Goal: Task Accomplishment & Management: Complete application form

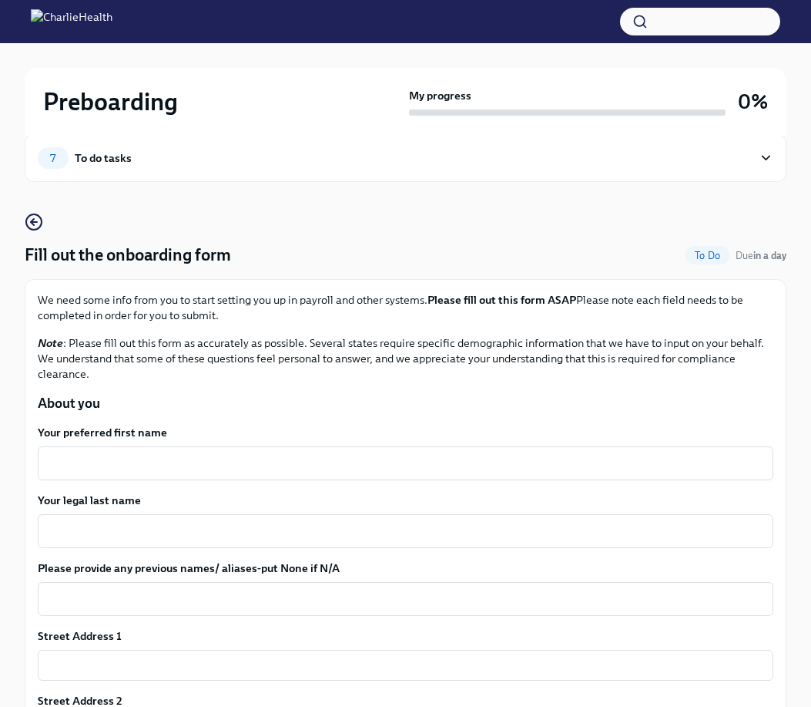
scroll to position [39, 0]
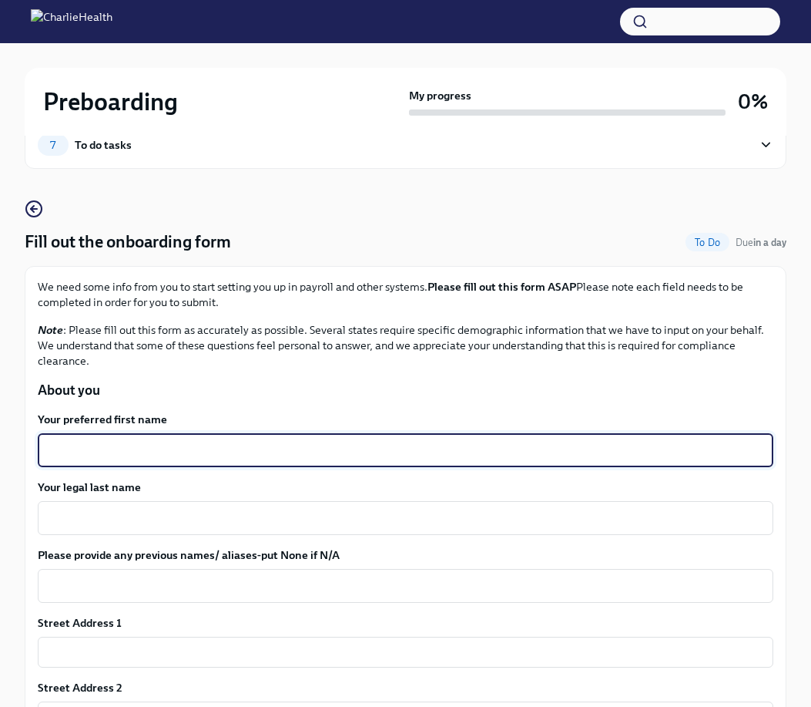
click at [191, 445] on textarea "Your preferred first name" at bounding box center [405, 450] width 717 height 18
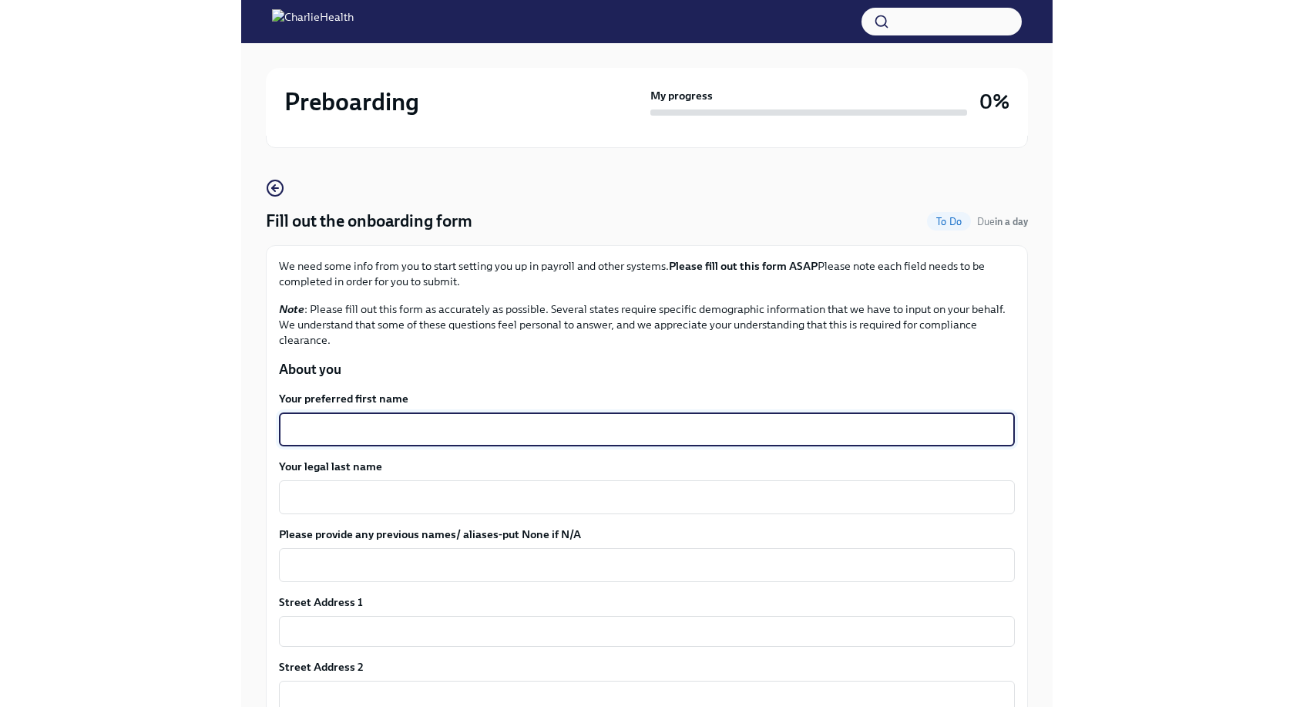
scroll to position [0, 0]
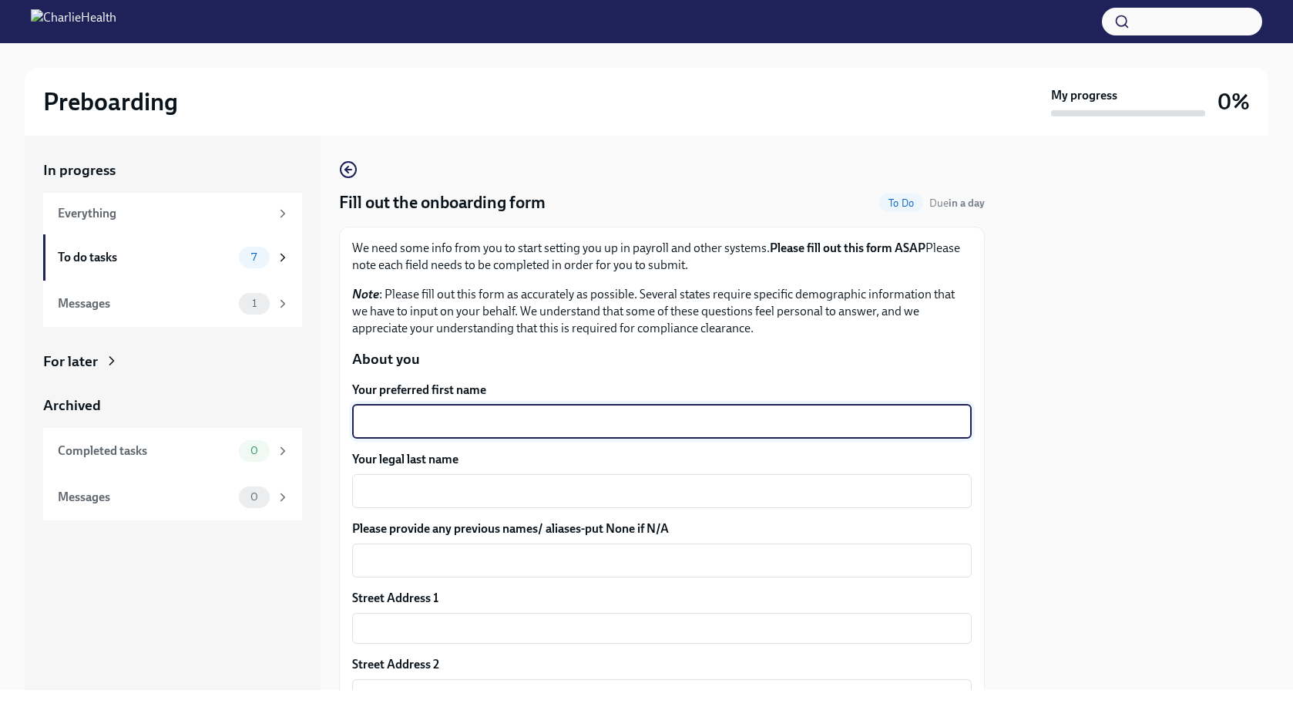
click at [399, 428] on textarea "Your preferred first name" at bounding box center [661, 421] width 601 height 18
type textarea "[PERSON_NAME]"
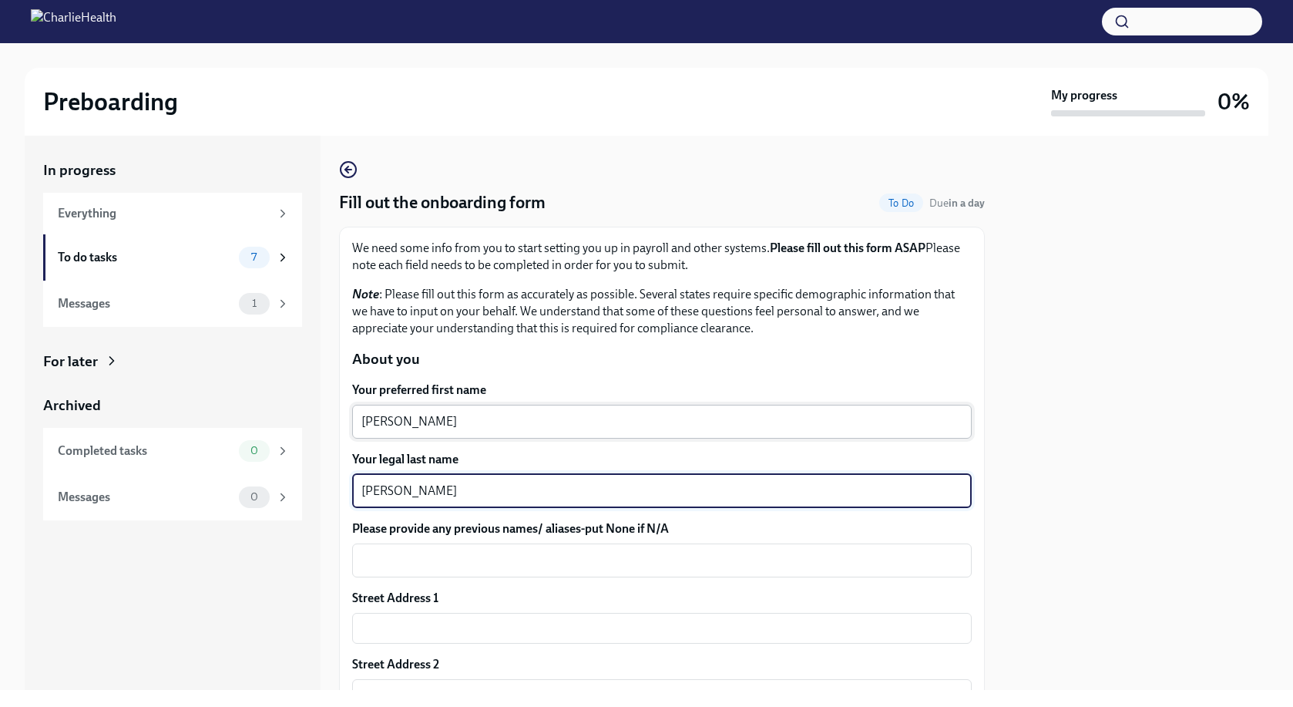
type textarea "[PERSON_NAME]"
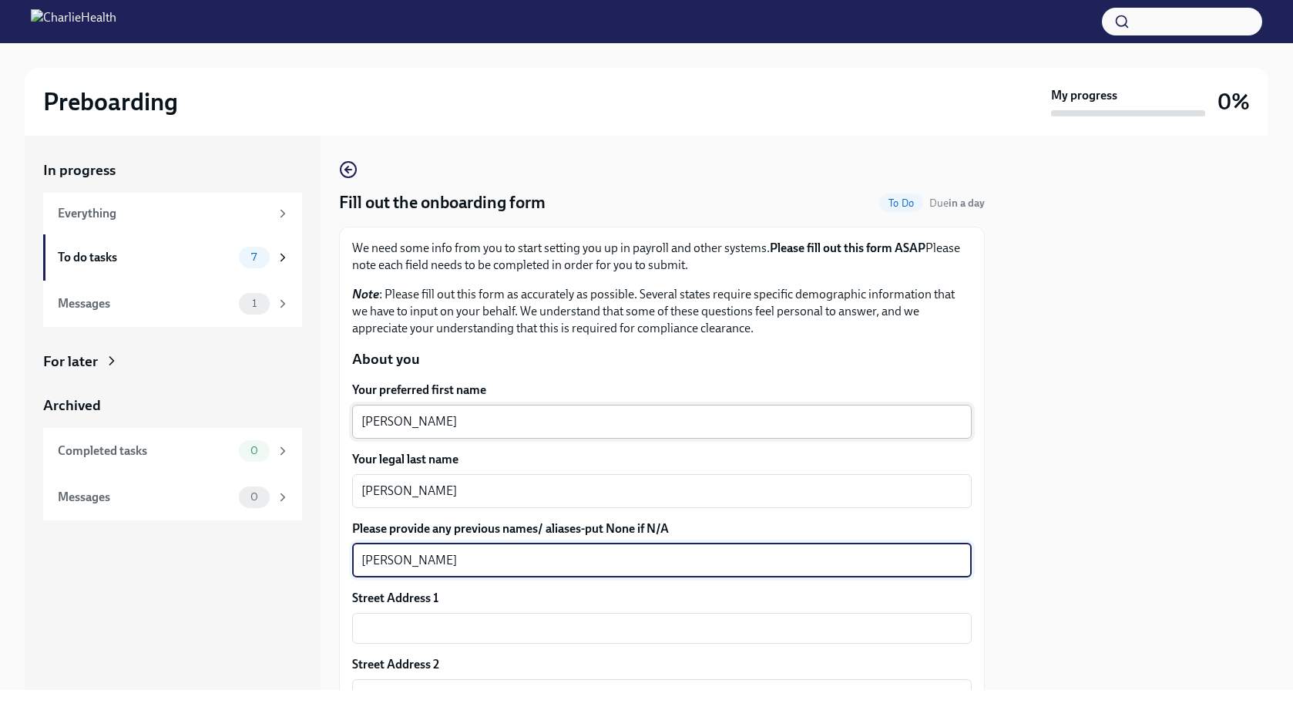
type textarea "[PERSON_NAME]"
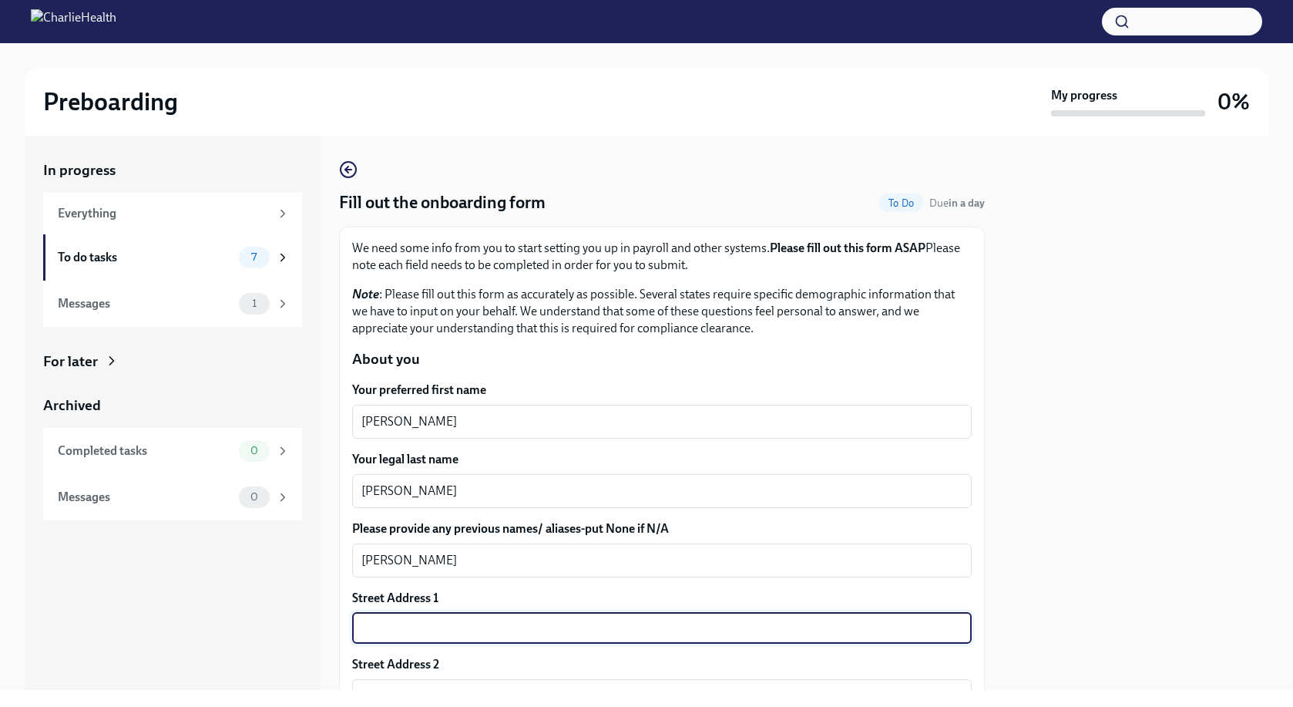
type input "[STREET_ADDRESS]"
type input "81007"
type input "[GEOGRAPHIC_DATA]"
type input "CO"
type input "US"
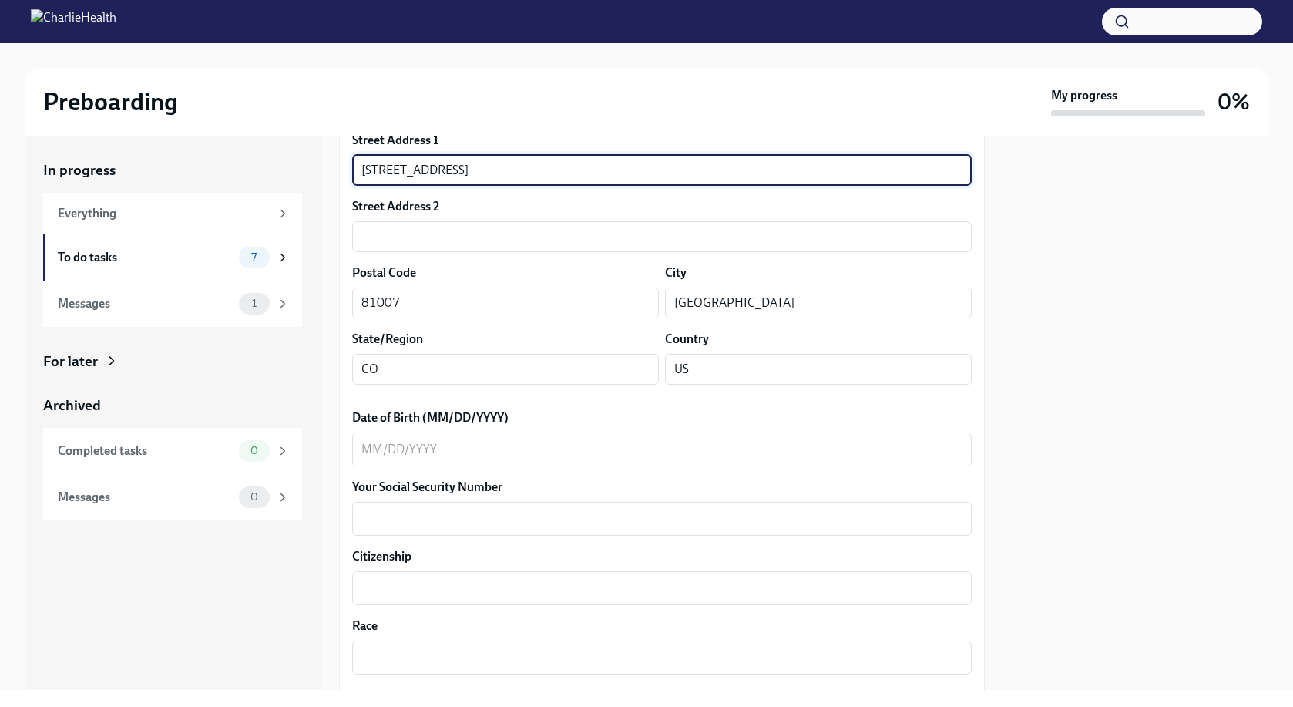
scroll to position [460, 0]
click at [395, 467] on div "Your preferred first name [PERSON_NAME] x ​ Your legal last name [PERSON_NAME] …" at bounding box center [662, 664] width 620 height 1486
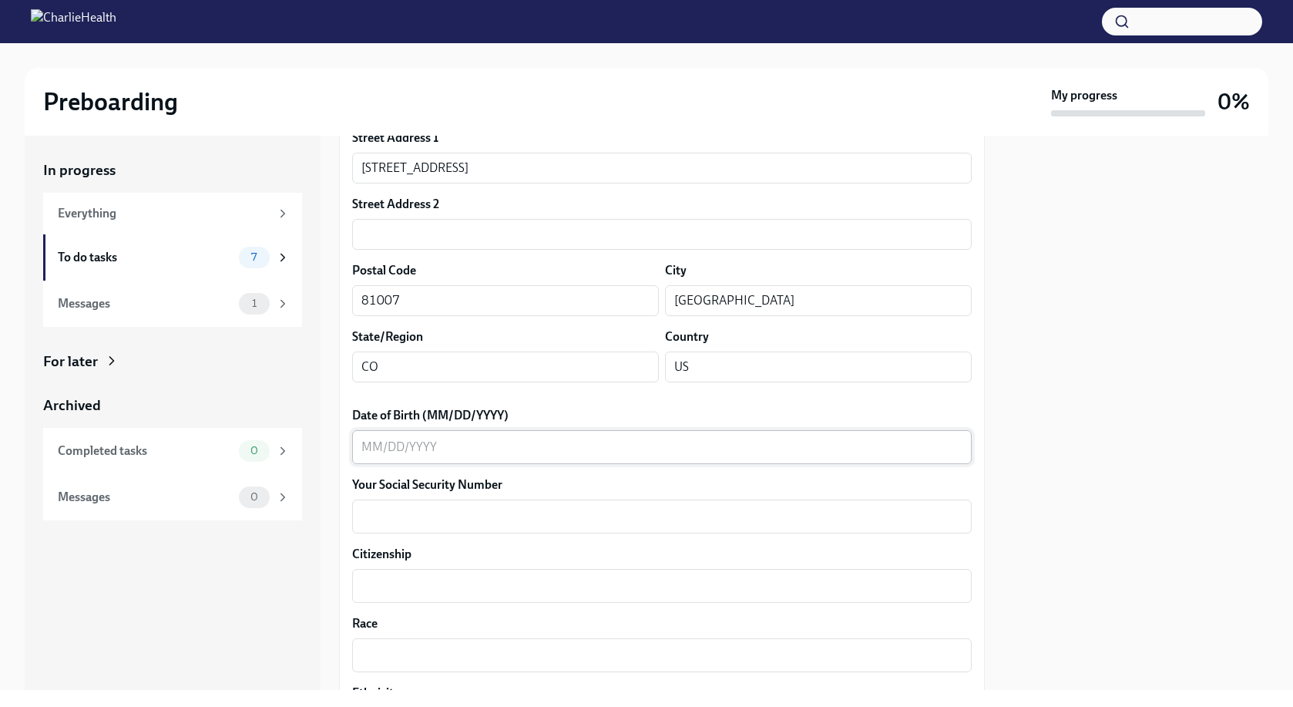
click at [374, 445] on textarea "Date of Birth (MM/DD/YYYY)" at bounding box center [661, 447] width 601 height 18
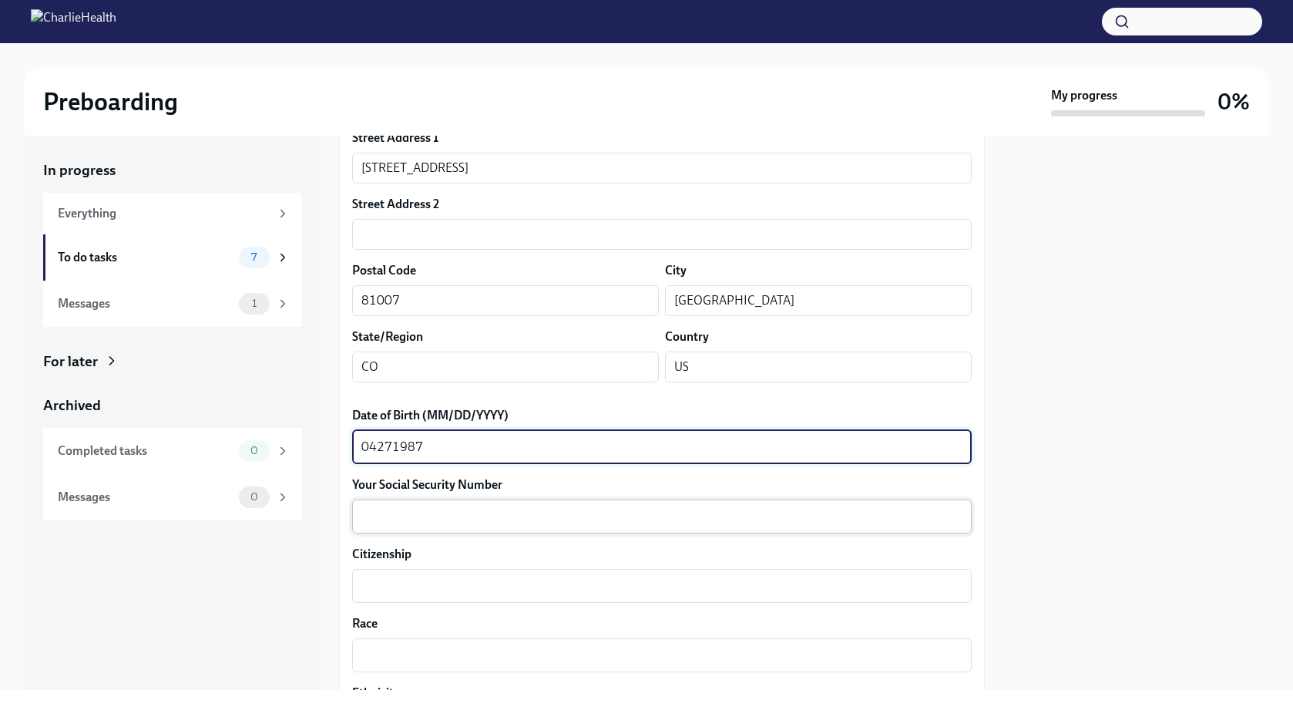
type textarea "04271987"
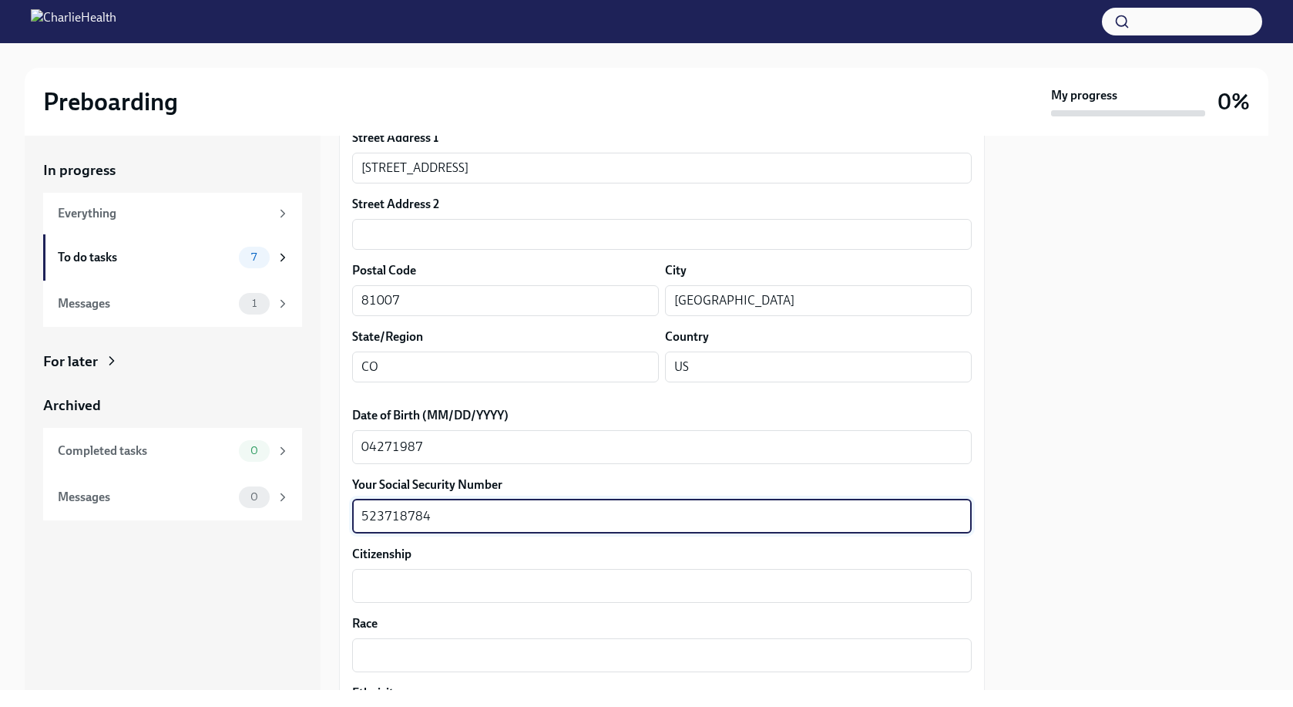
type textarea "523718784"
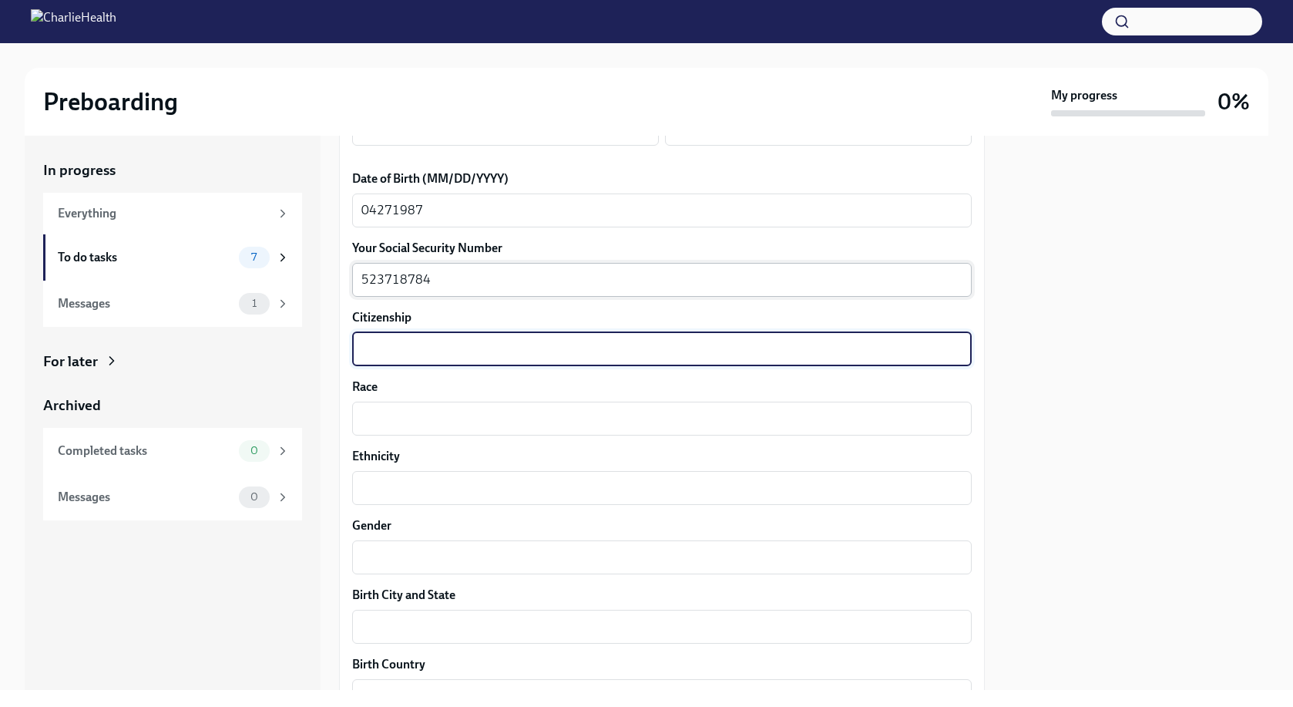
scroll to position [702, 0]
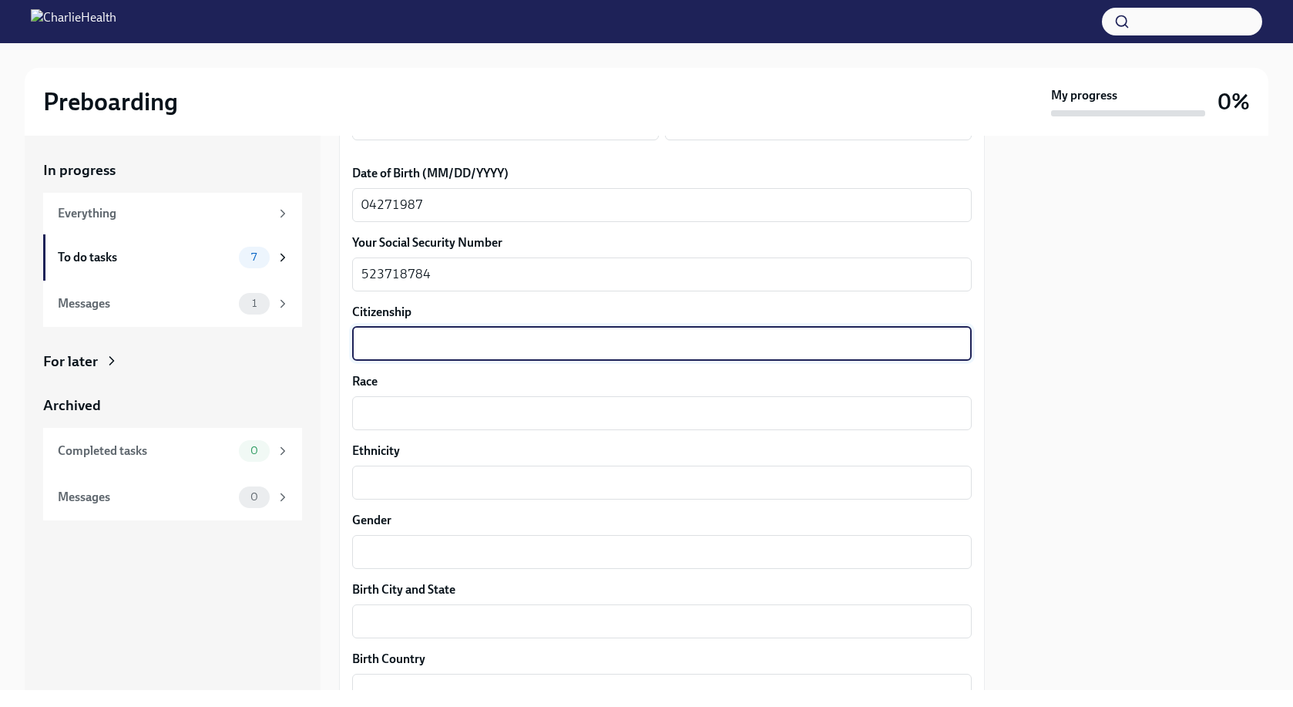
click at [455, 368] on div "Your preferred first name [PERSON_NAME] ​ Your legal last name [PERSON_NAME] x …" at bounding box center [662, 422] width 620 height 1486
click at [454, 353] on textarea "Citizenship" at bounding box center [661, 343] width 601 height 18
type textarea "Citizen"
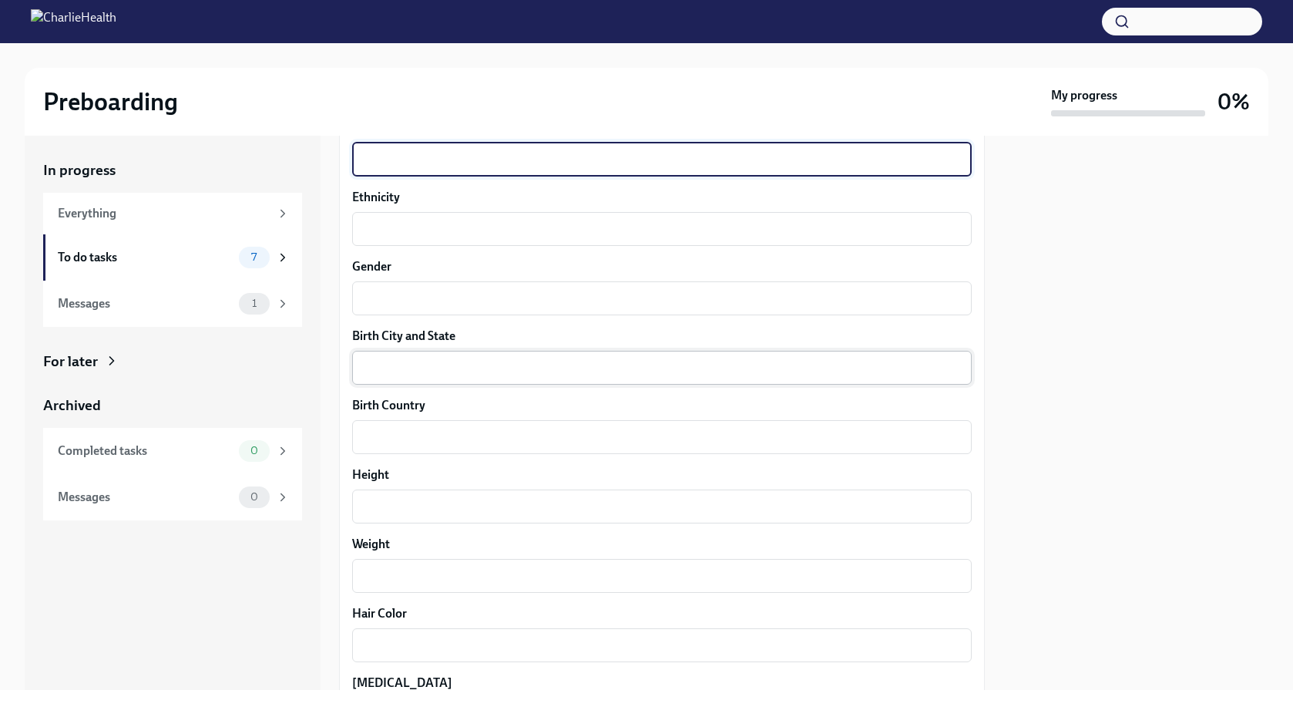
scroll to position [956, 0]
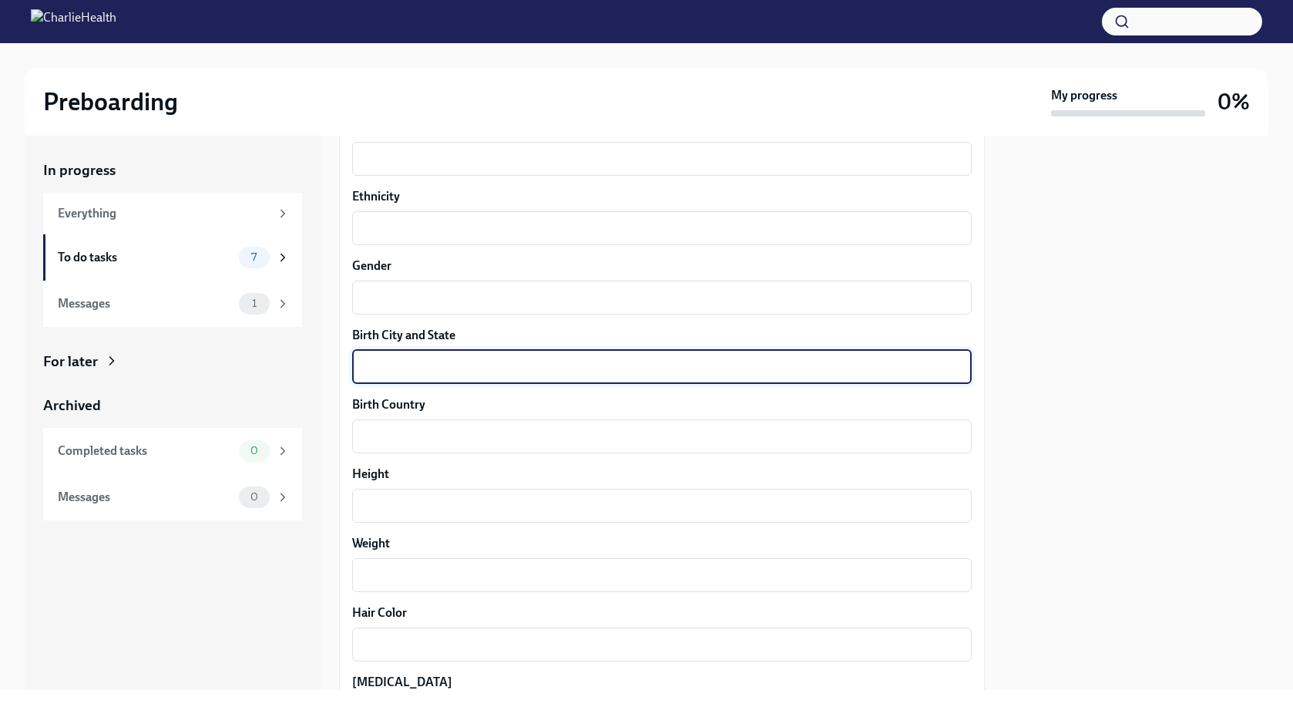
click at [406, 372] on textarea "Birth City and State" at bounding box center [661, 367] width 601 height 18
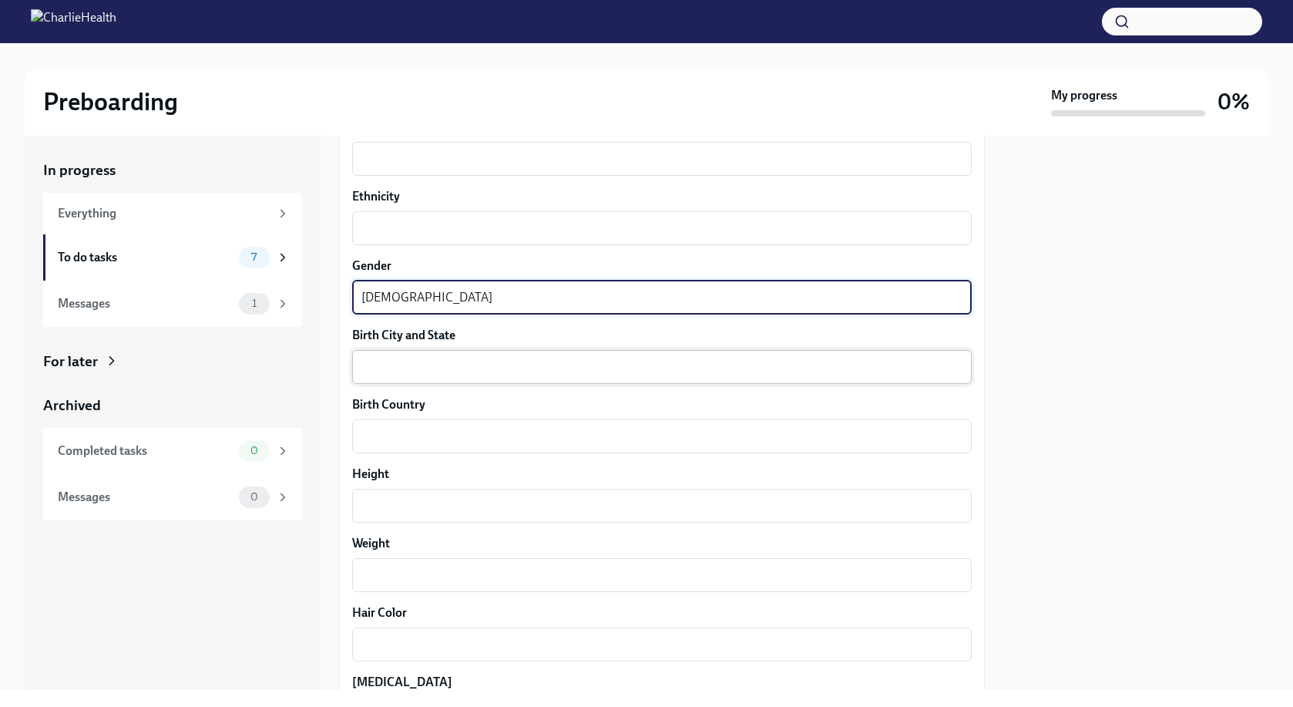
type textarea "[DEMOGRAPHIC_DATA]"
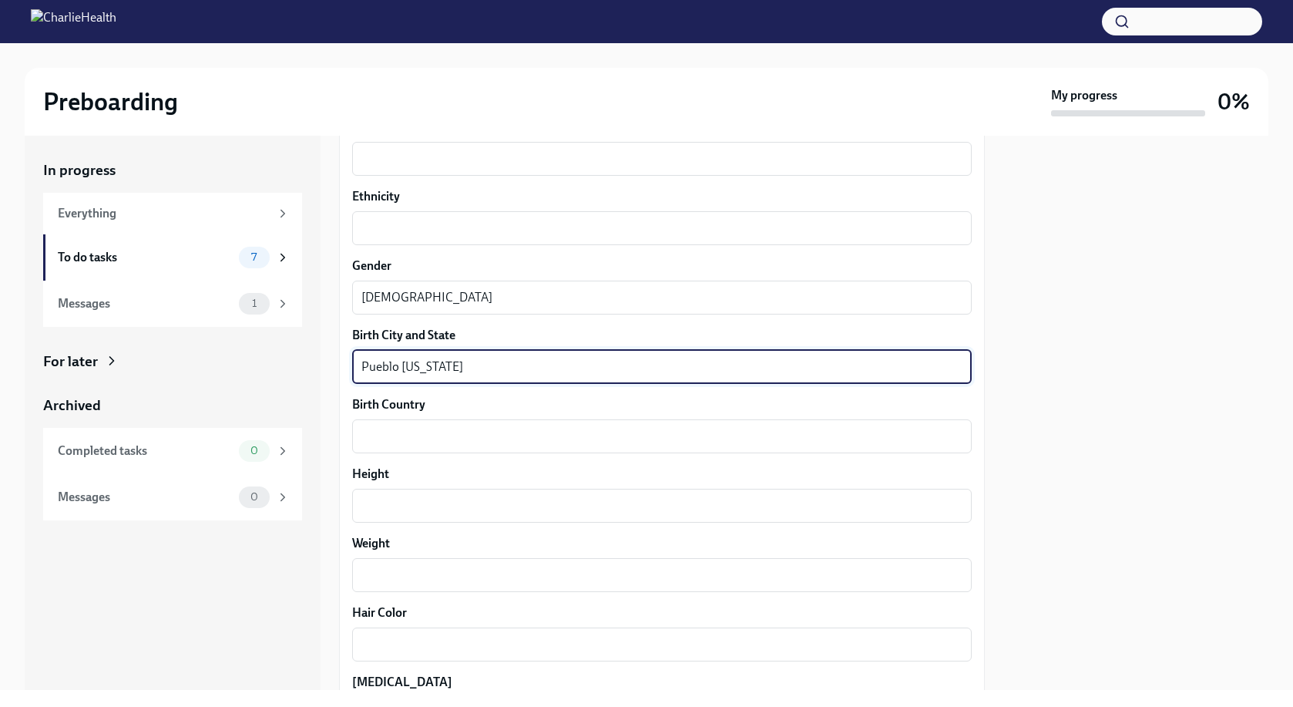
type textarea "Pueblo [US_STATE]"
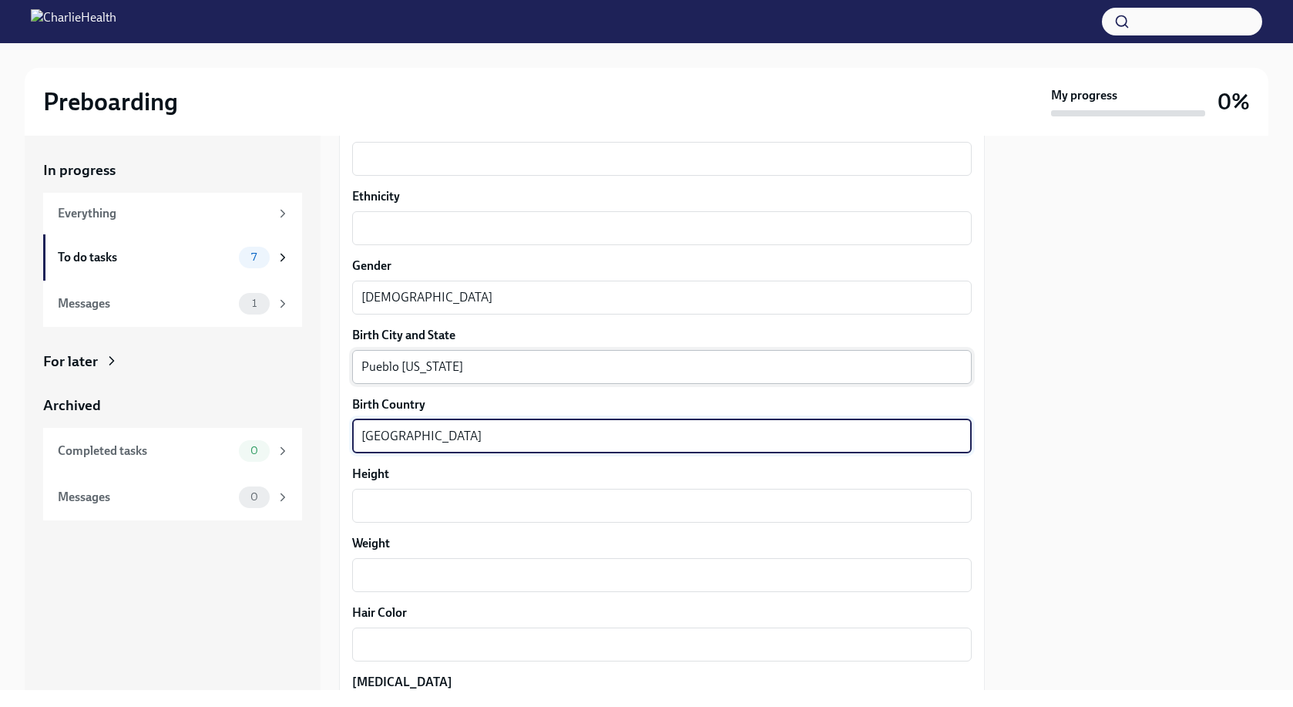
type textarea "[GEOGRAPHIC_DATA]"
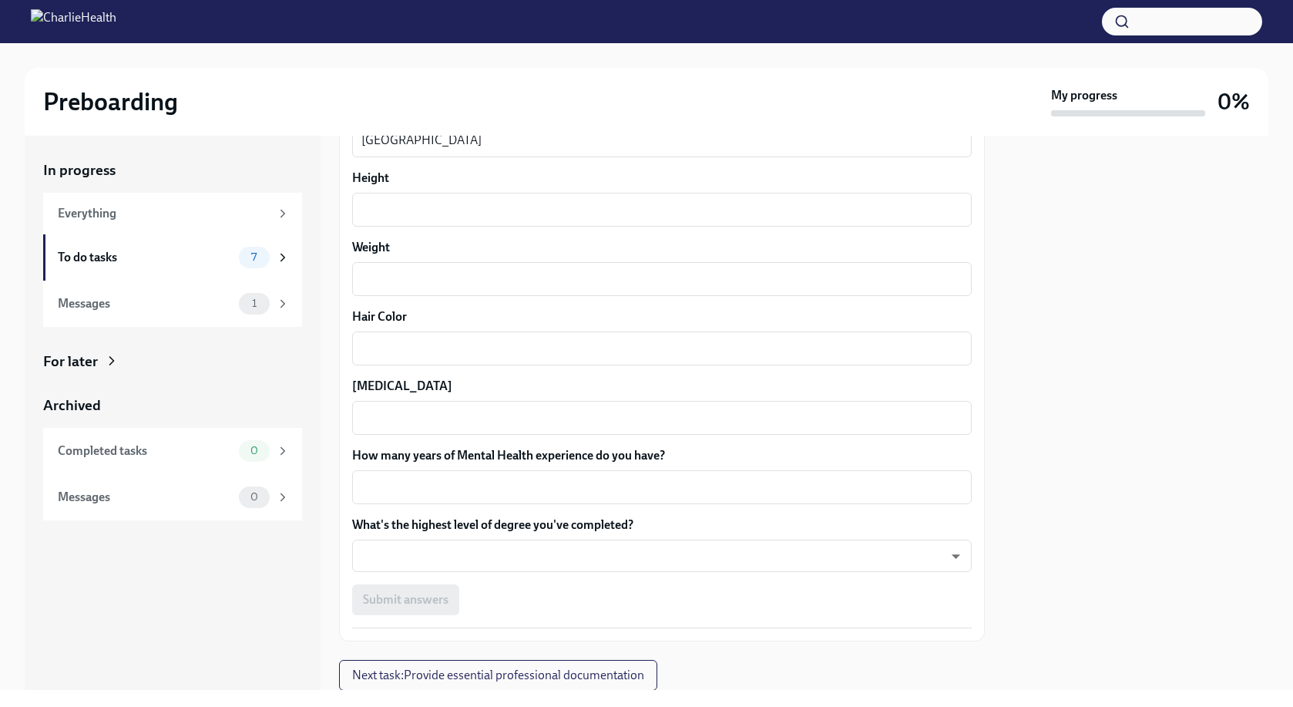
scroll to position [1251, 0]
click at [406, 474] on div "x ​" at bounding box center [662, 488] width 620 height 34
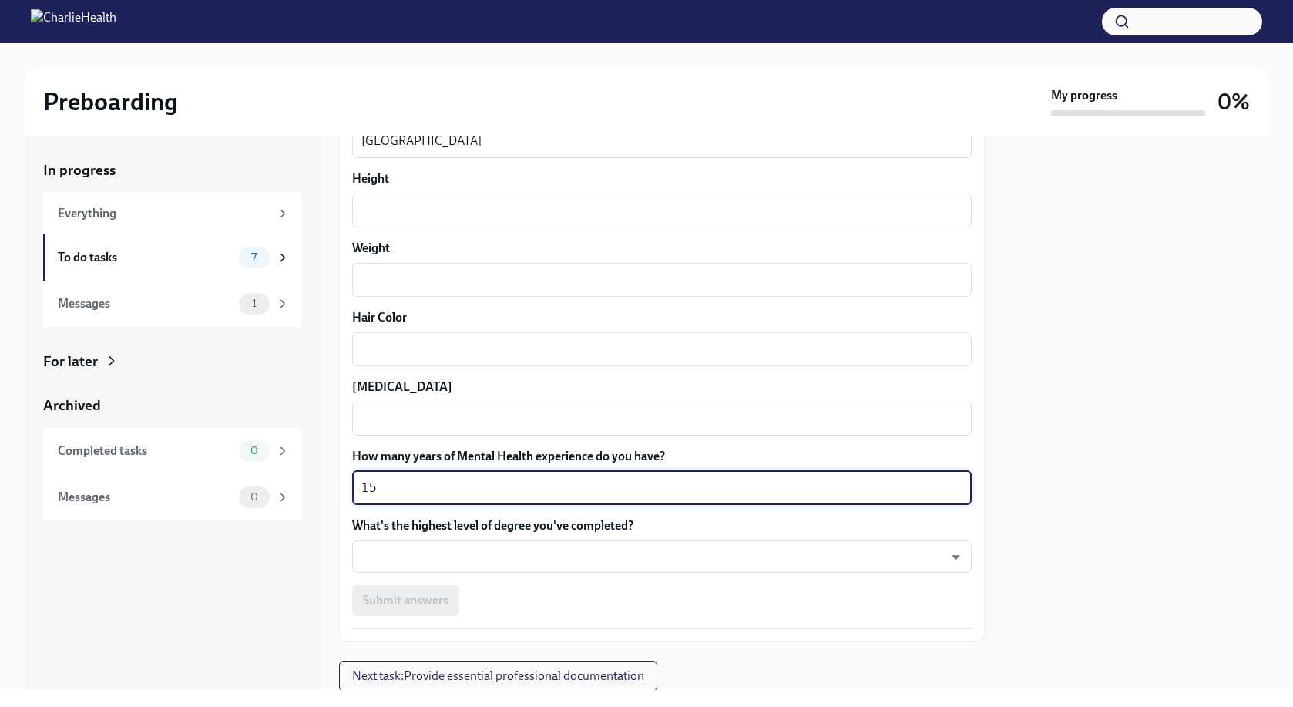
type textarea "15"
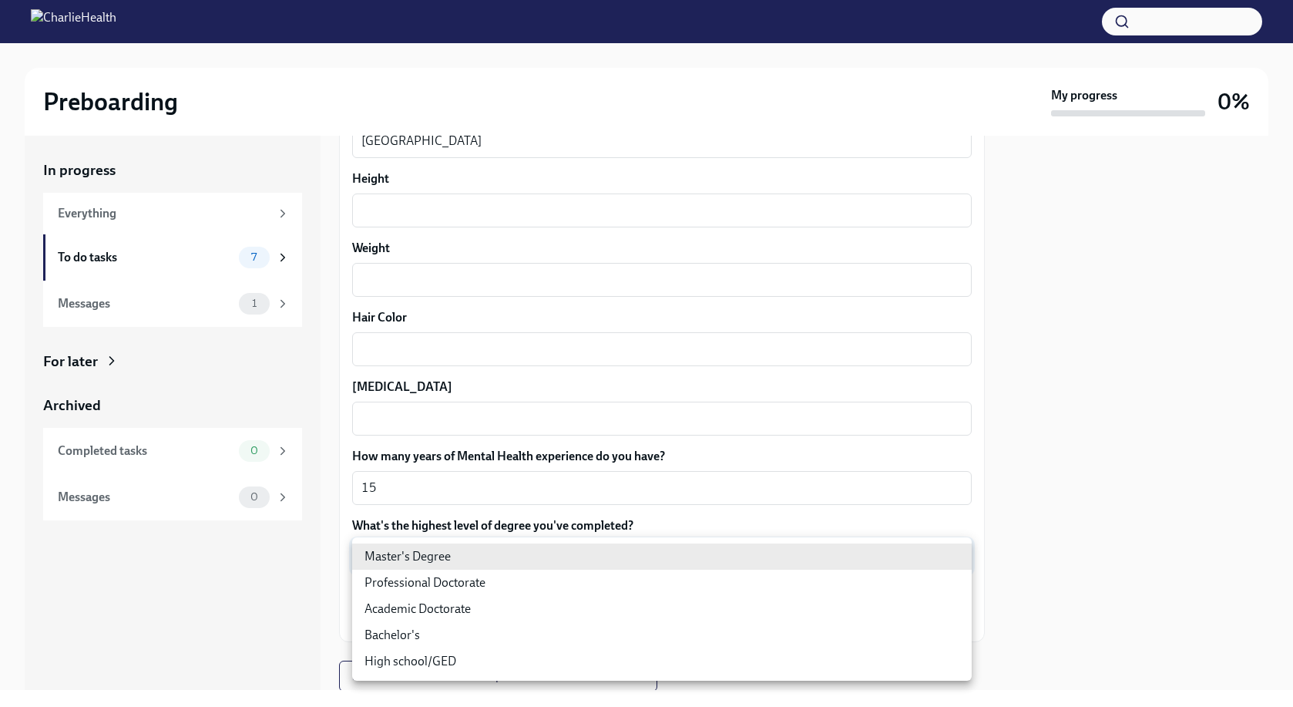
click at [554, 566] on body "Preboarding My progress 0% In progress Everything To do tasks 7 Messages 1 For …" at bounding box center [646, 353] width 1293 height 707
click at [472, 583] on li "Professional Doctorate" at bounding box center [662, 582] width 620 height 26
type input "zeY5PXV4y"
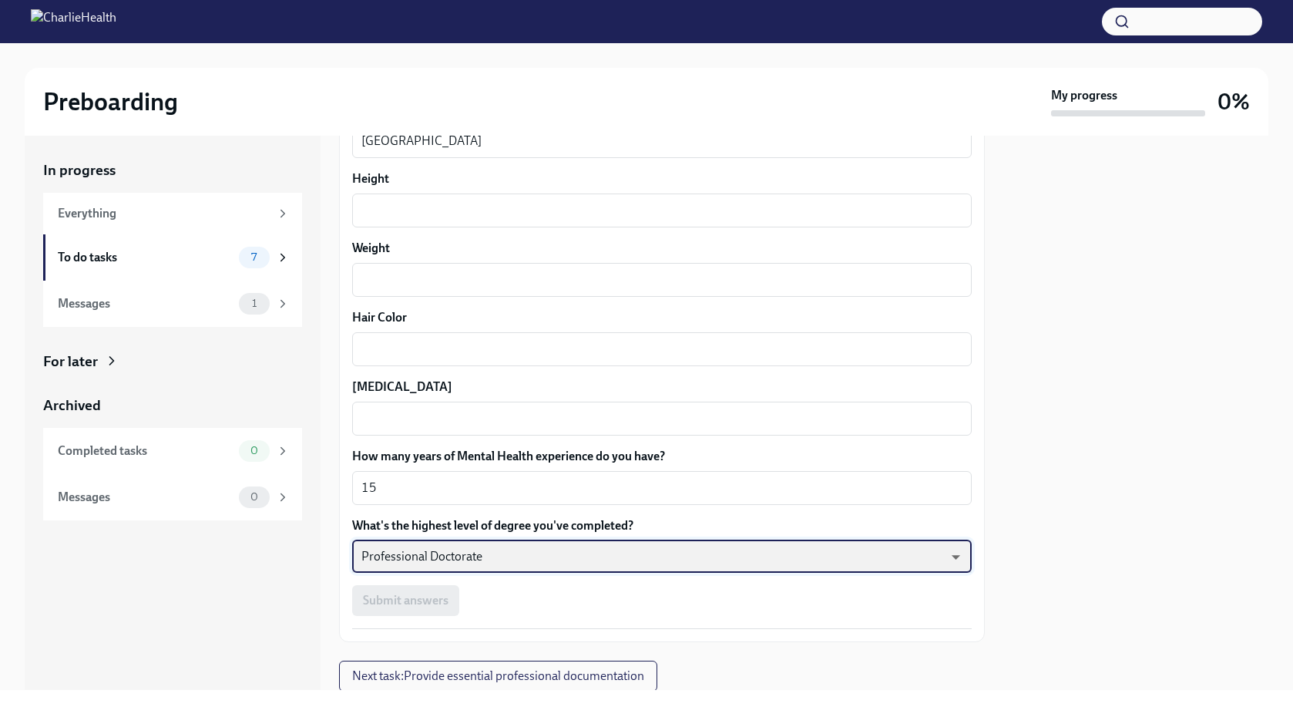
scroll to position [1302, 0]
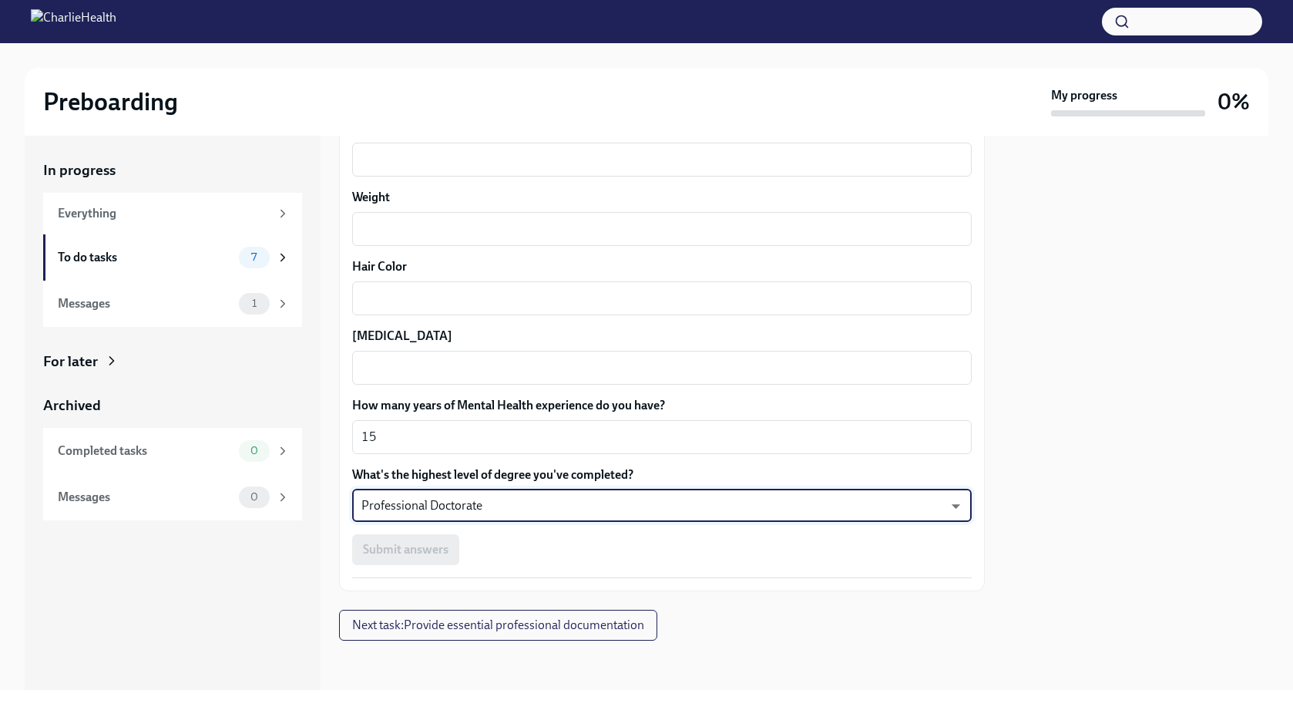
click at [501, 538] on div "Submit answers" at bounding box center [662, 549] width 620 height 31
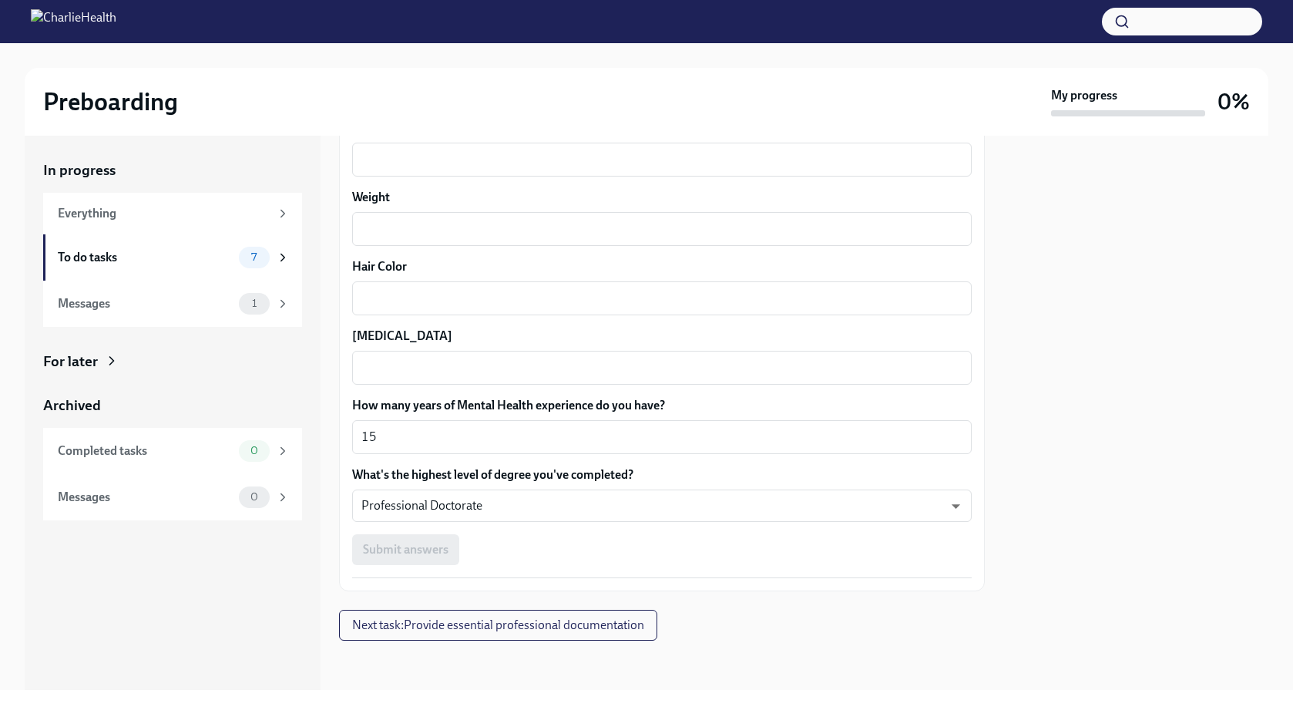
click at [433, 549] on div "Submit answers" at bounding box center [662, 549] width 620 height 31
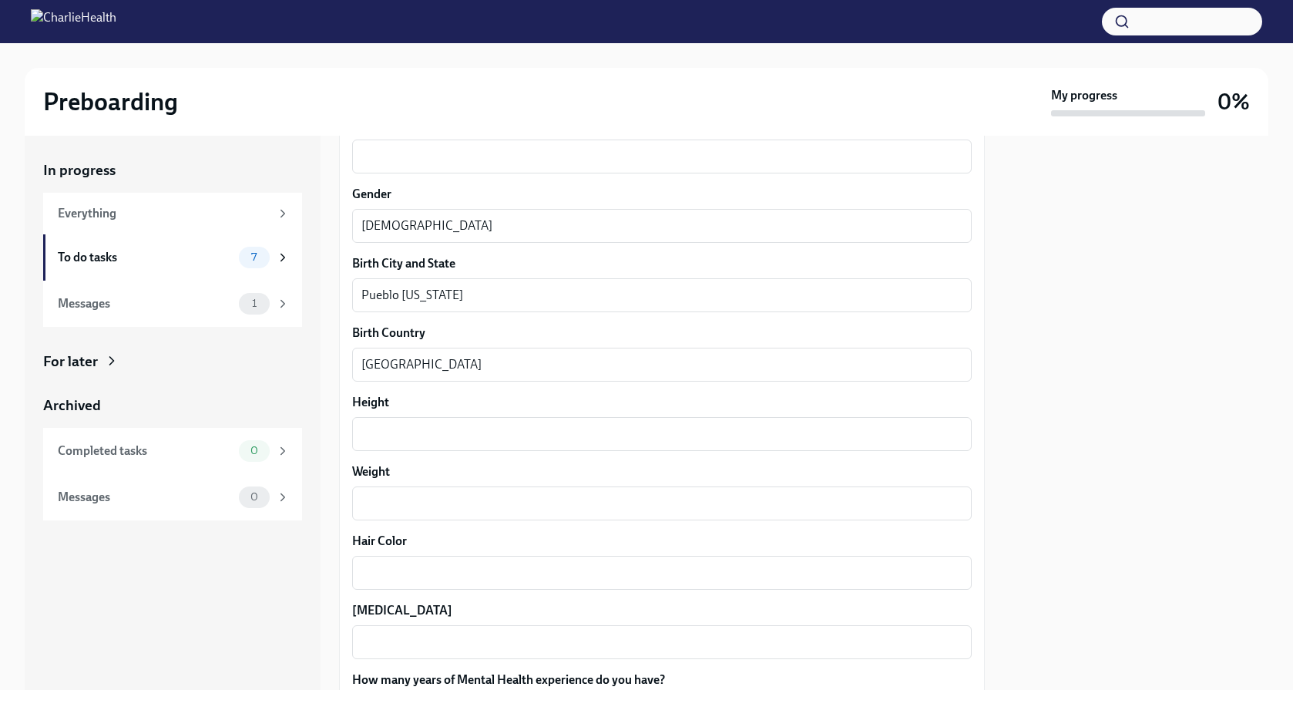
scroll to position [1029, 0]
click at [402, 437] on textarea "Height" at bounding box center [661, 432] width 601 height 18
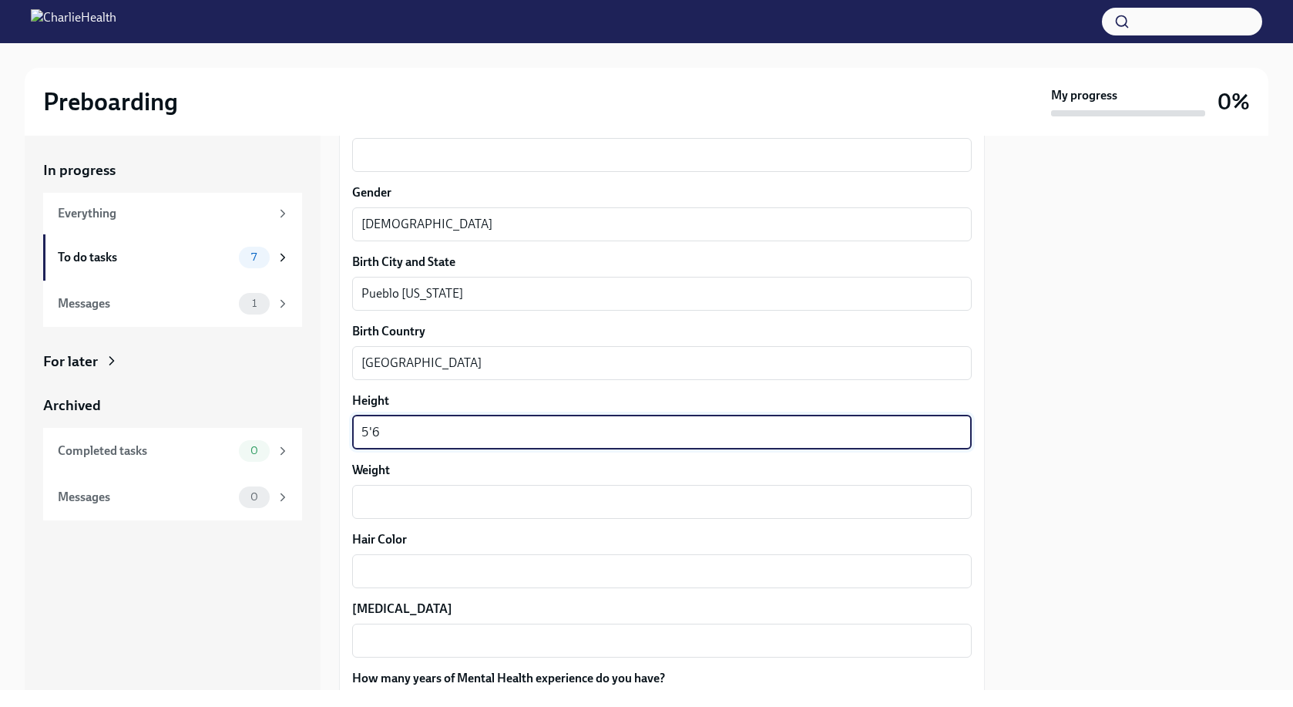
type textarea "5'6"
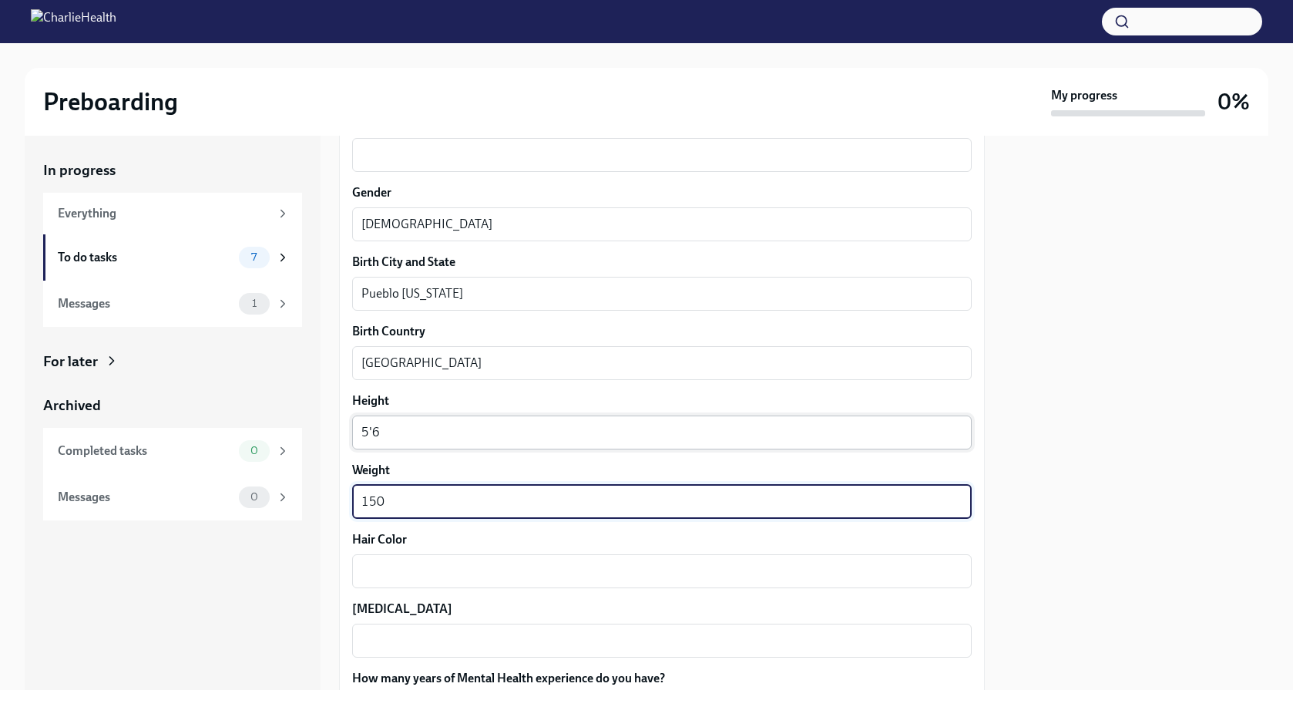
type textarea "150"
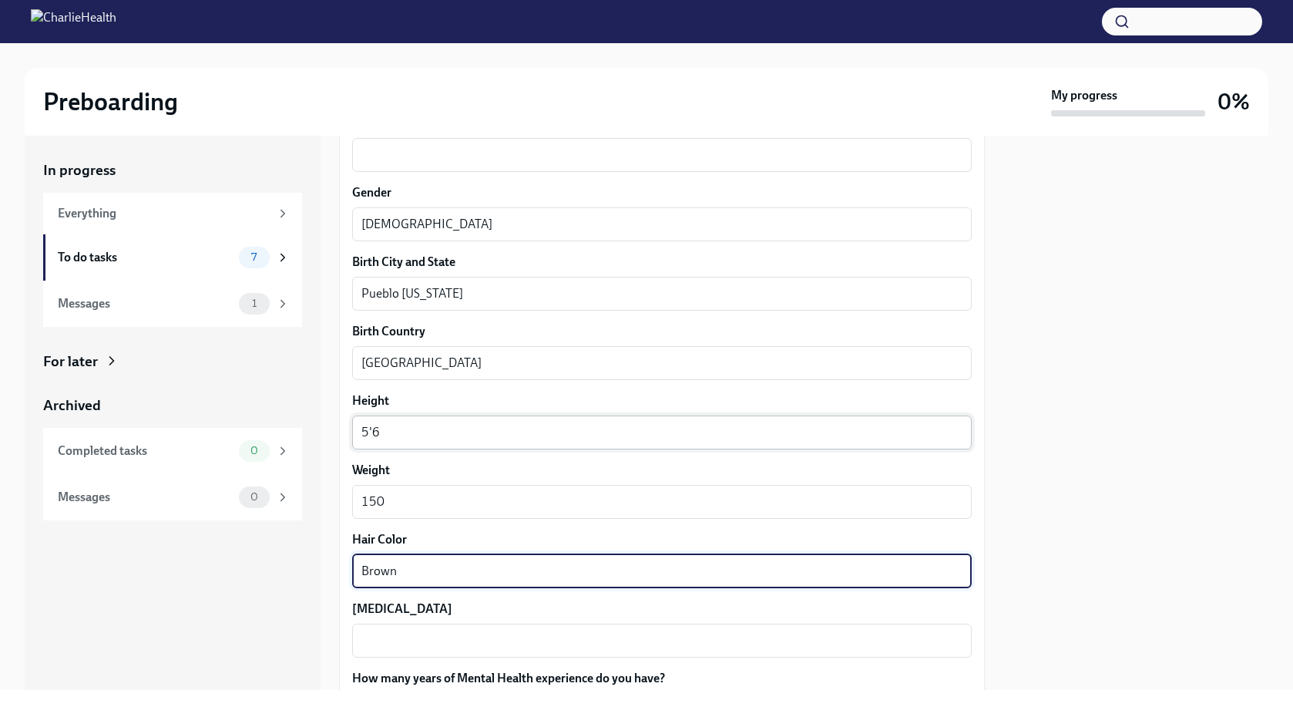
type textarea "Brown"
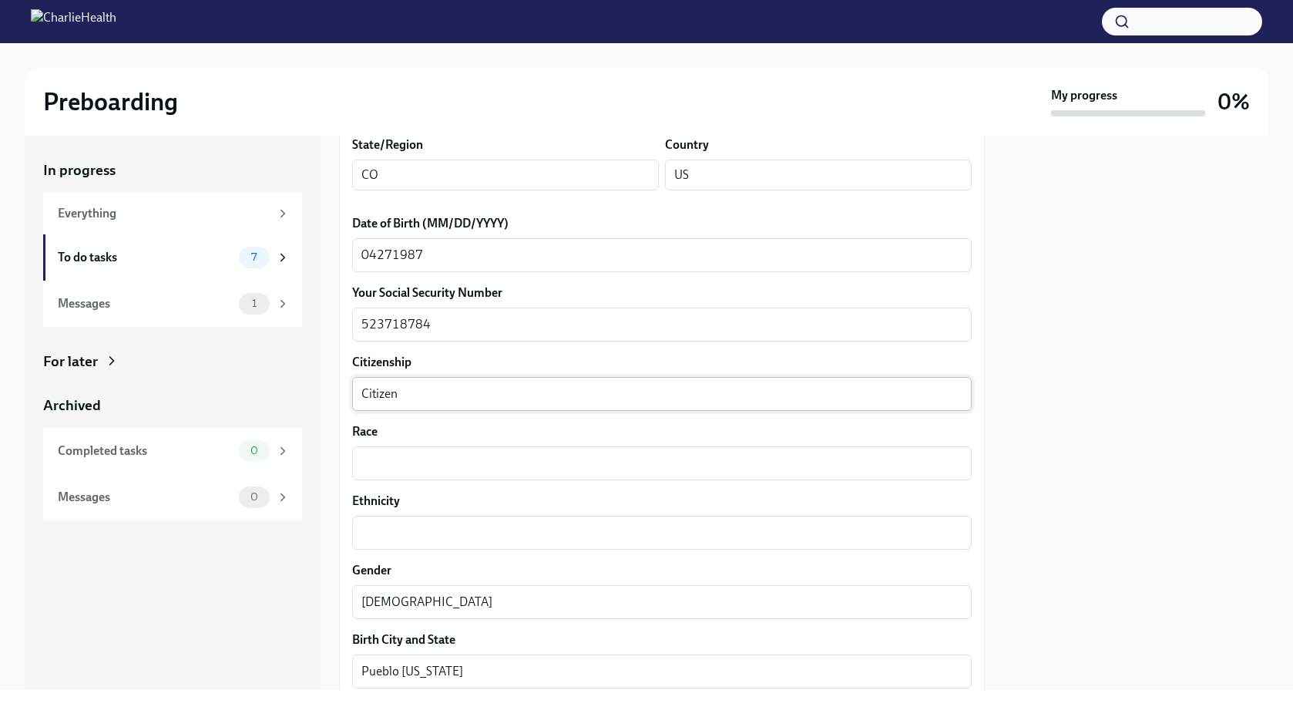
scroll to position [655, 0]
type textarea "Brown"
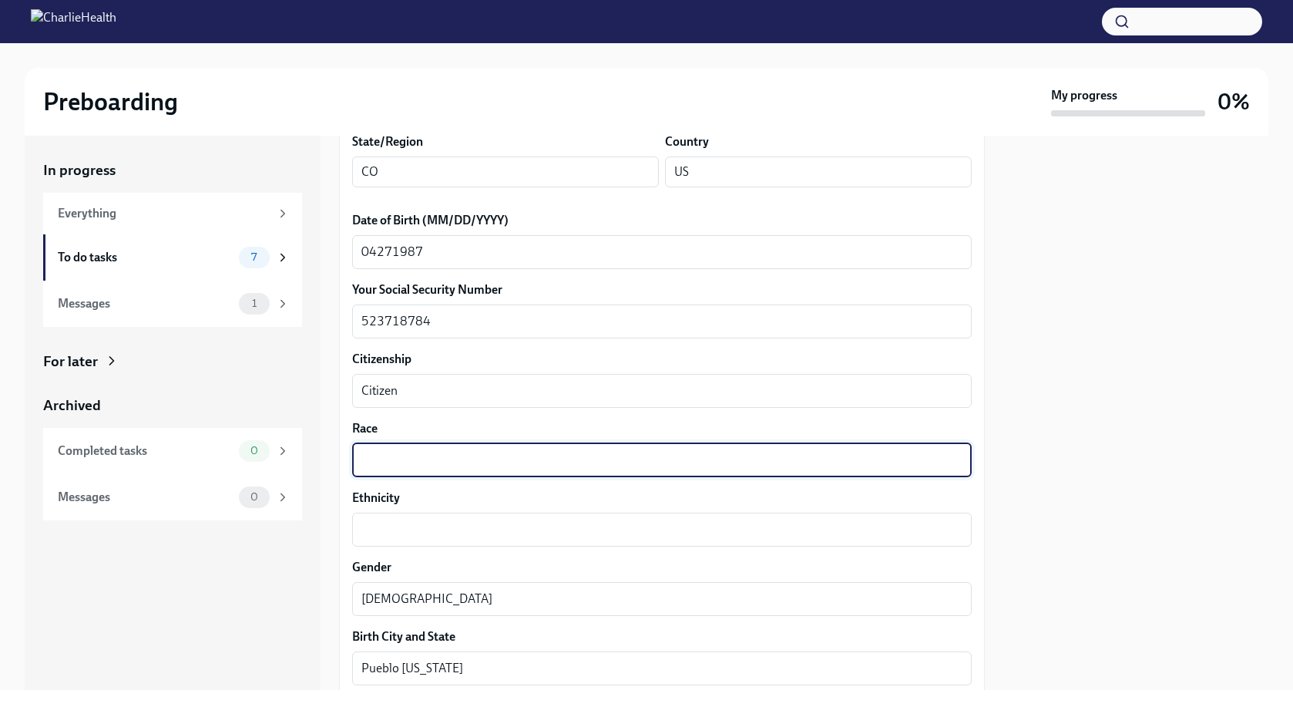
click at [392, 462] on textarea "Race" at bounding box center [661, 460] width 601 height 18
type textarea "Non hispanic"
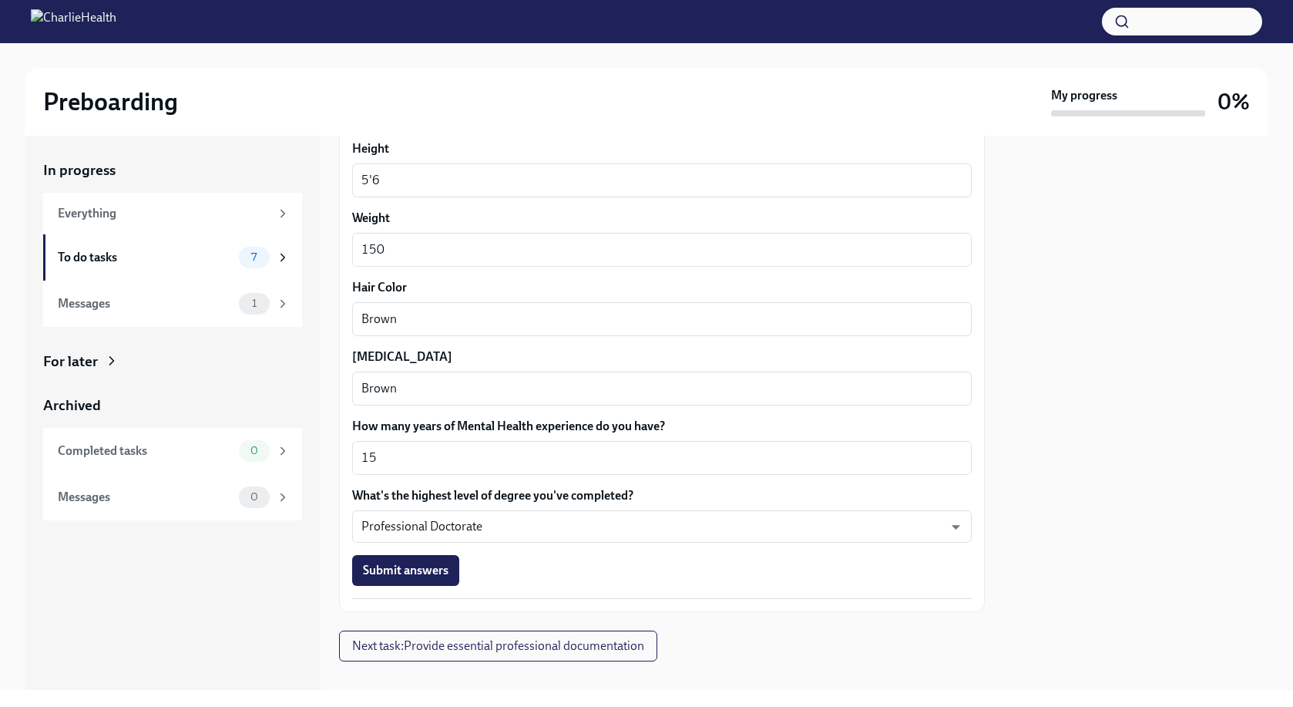
scroll to position [1302, 0]
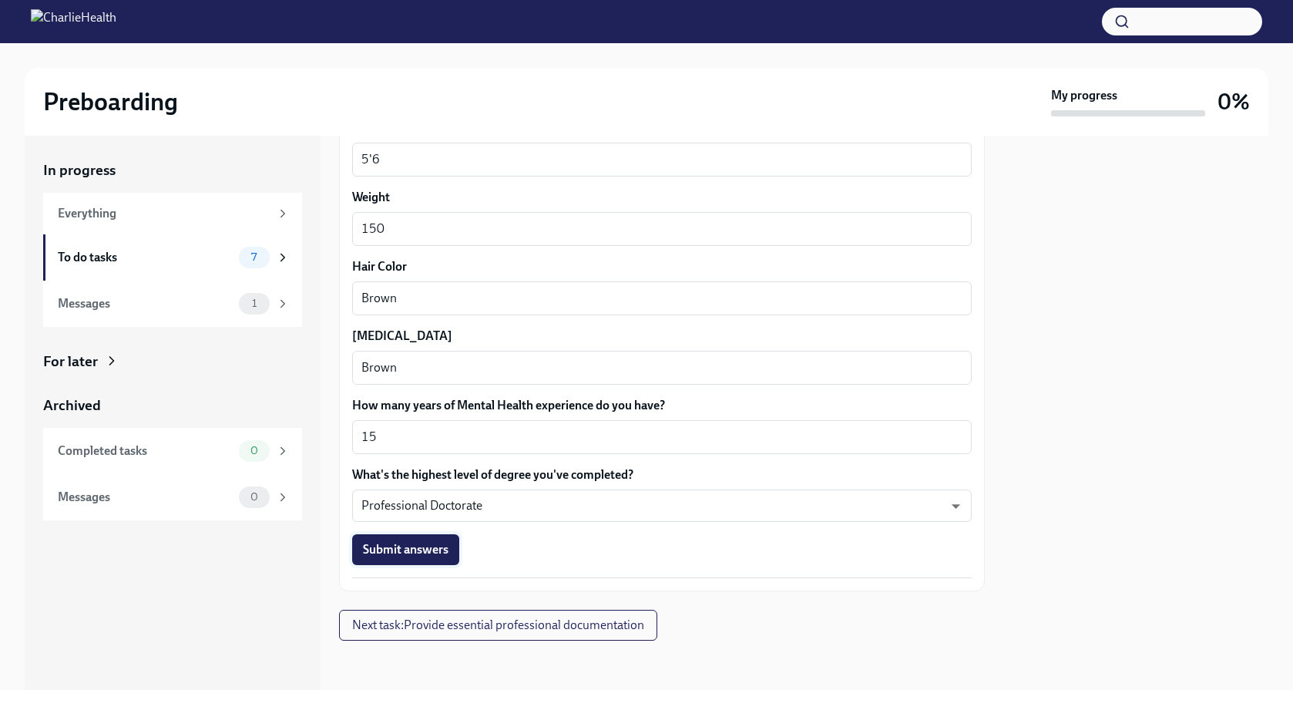
type textarea "White"
click at [401, 540] on button "Submit answers" at bounding box center [405, 549] width 107 height 31
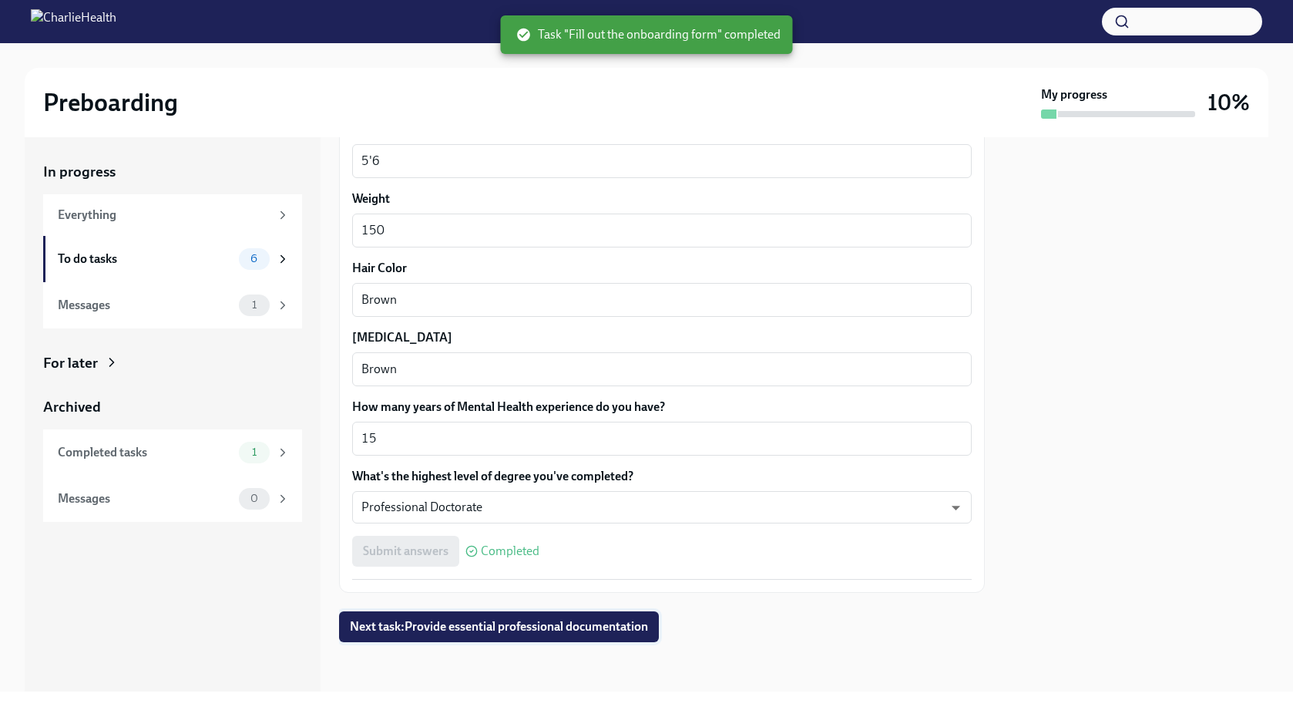
click at [502, 621] on span "Next task : Provide essential professional documentation" at bounding box center [499, 626] width 298 height 15
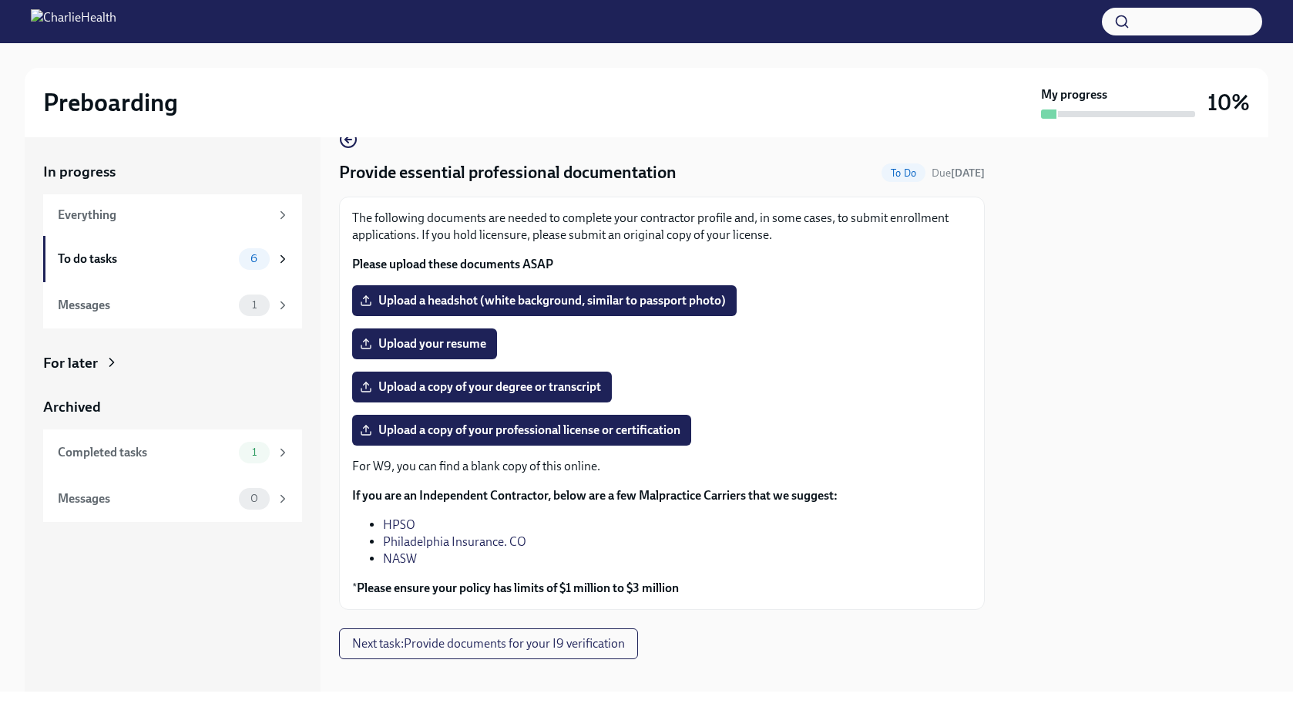
scroll to position [49, 0]
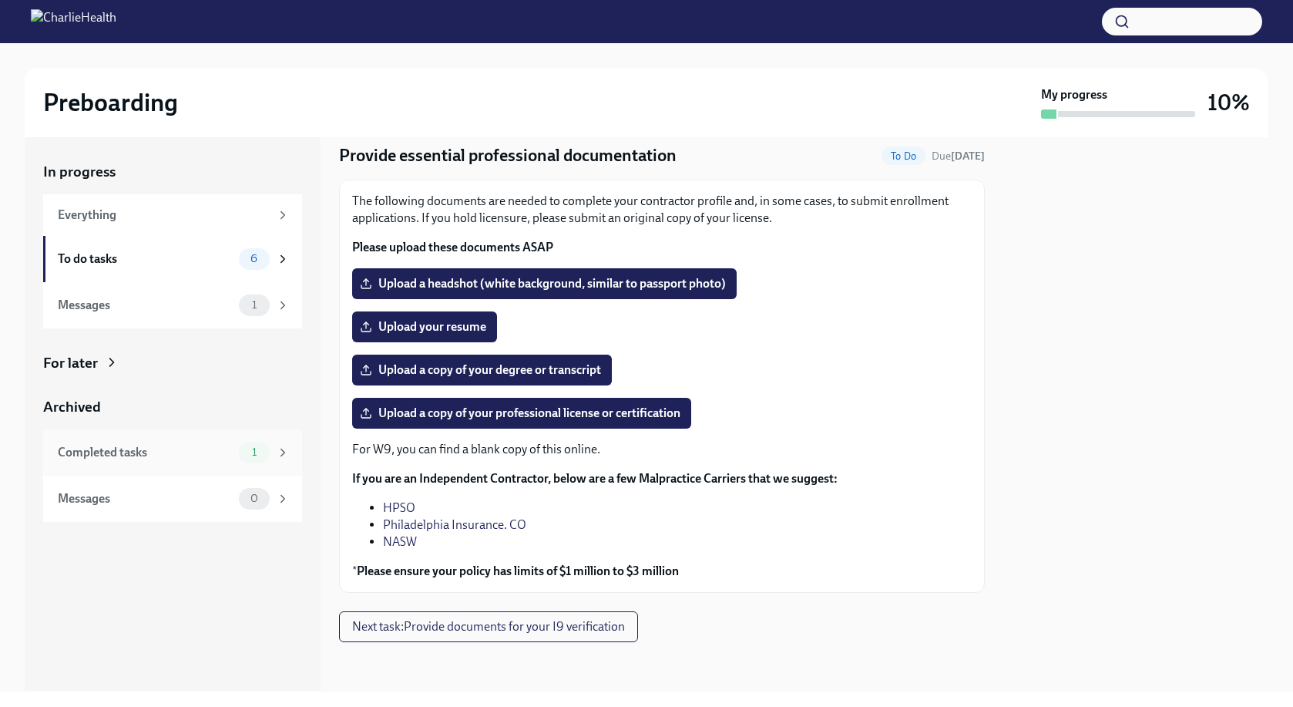
click at [143, 445] on div "Completed tasks" at bounding box center [145, 452] width 175 height 17
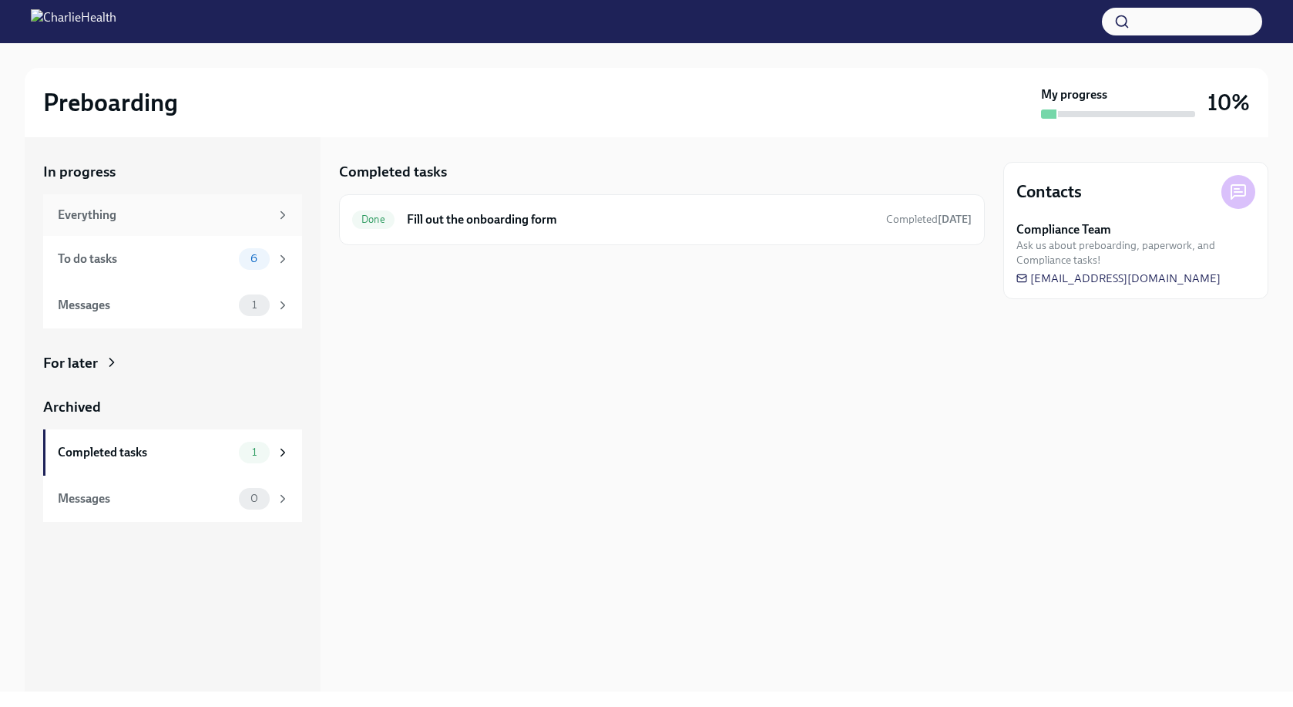
click at [98, 217] on div "Everything" at bounding box center [164, 215] width 212 height 17
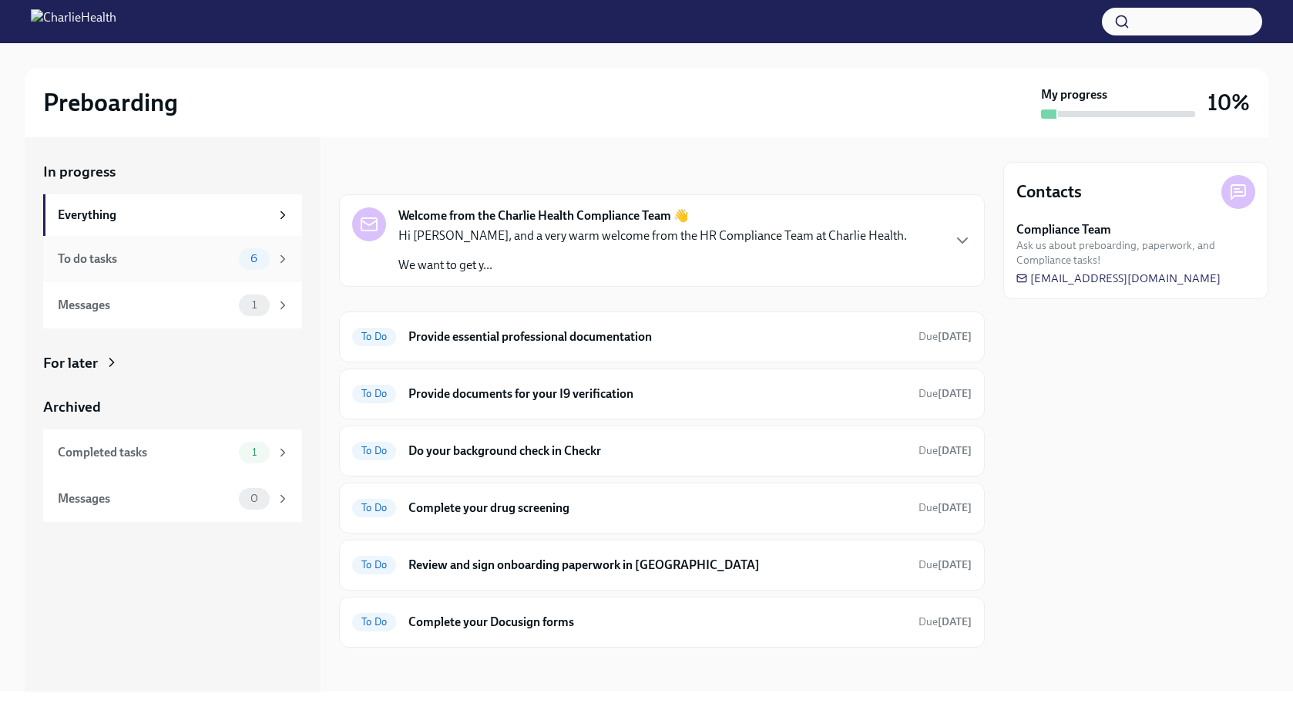
click at [105, 266] on div "To do tasks" at bounding box center [145, 258] width 175 height 17
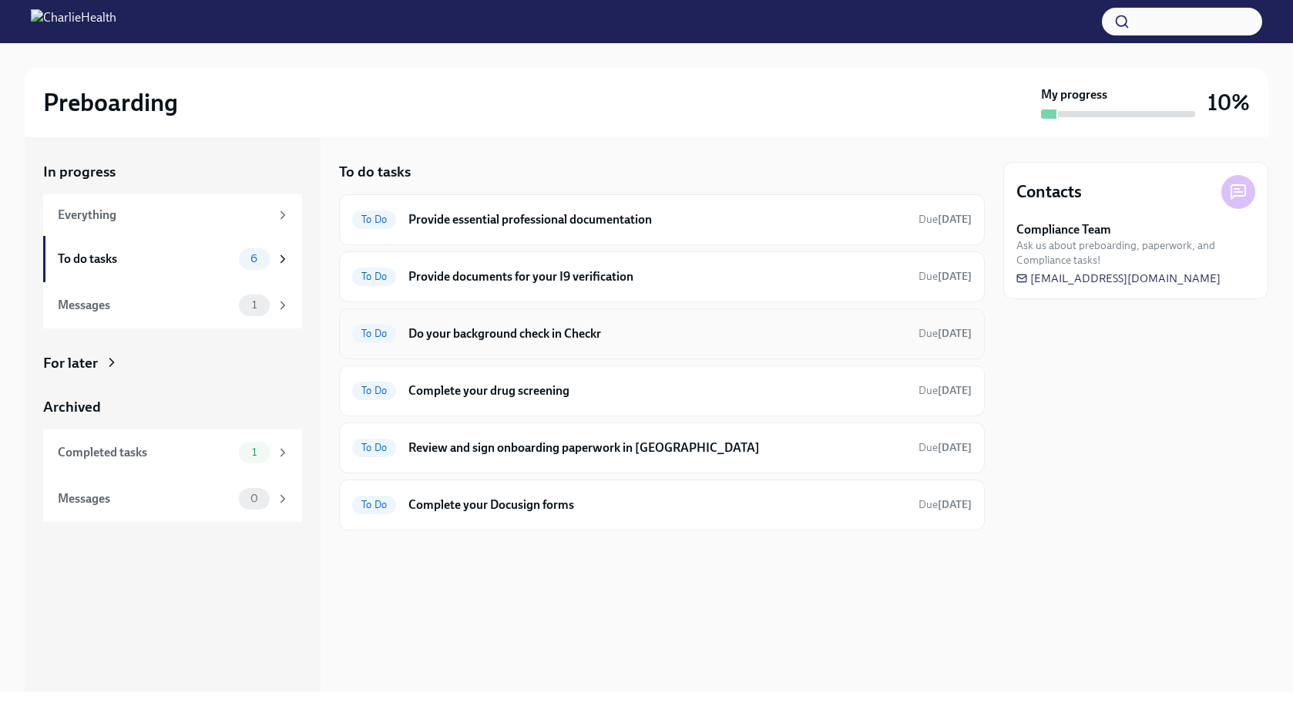
click at [374, 332] on span "To Do" at bounding box center [374, 333] width 44 height 12
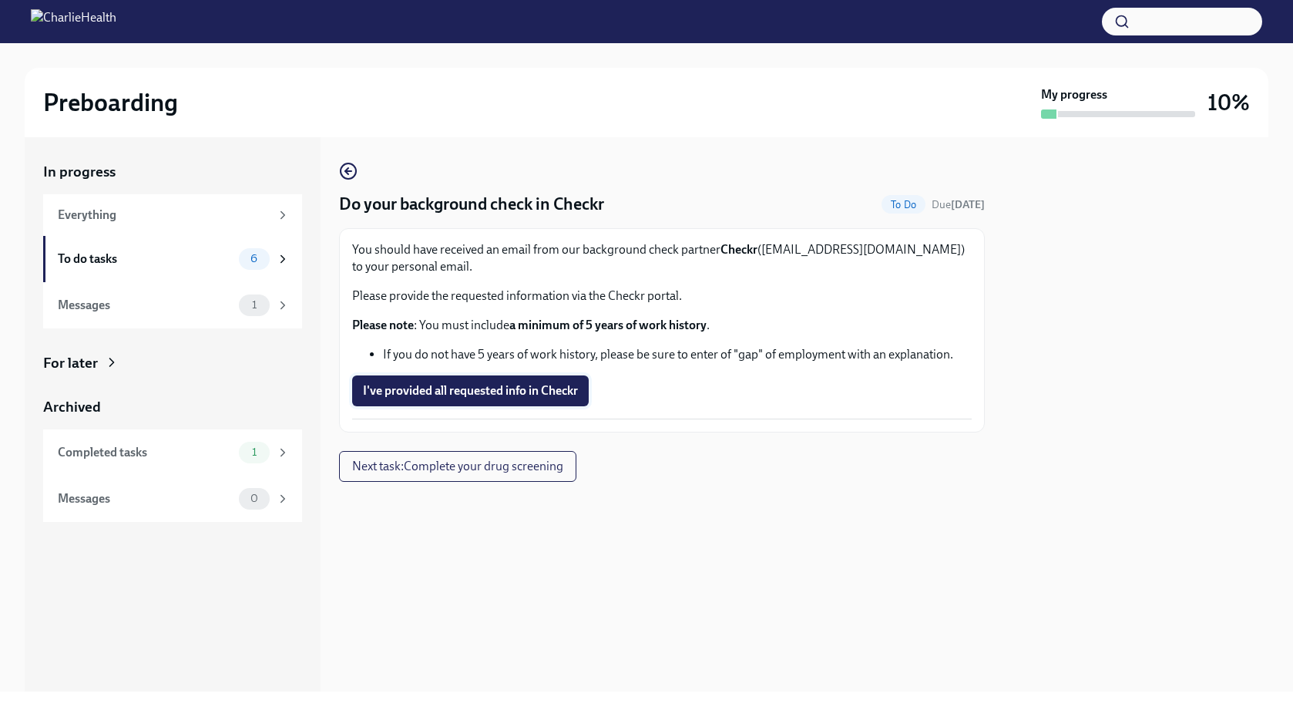
click at [408, 389] on span "I've provided all requested info in Checkr" at bounding box center [470, 390] width 215 height 15
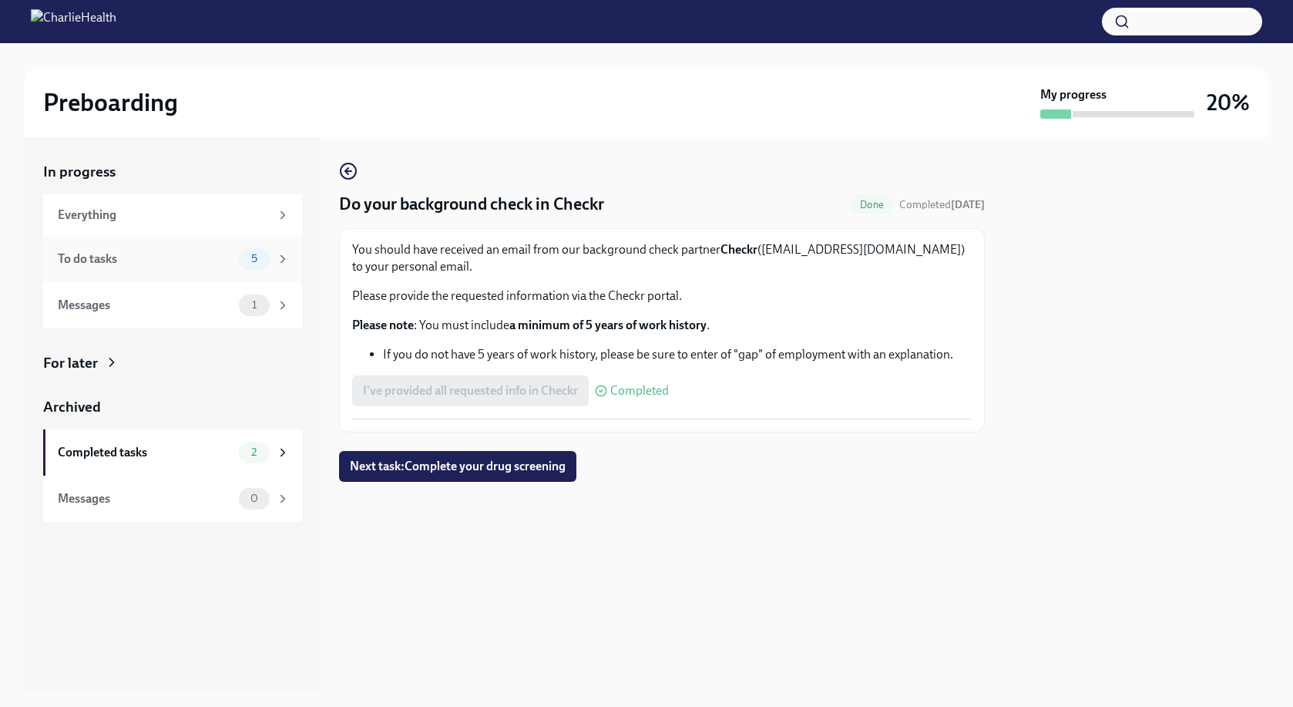
click at [207, 264] on div "To do tasks" at bounding box center [145, 258] width 175 height 17
